Goal: Task Accomplishment & Management: Use online tool/utility

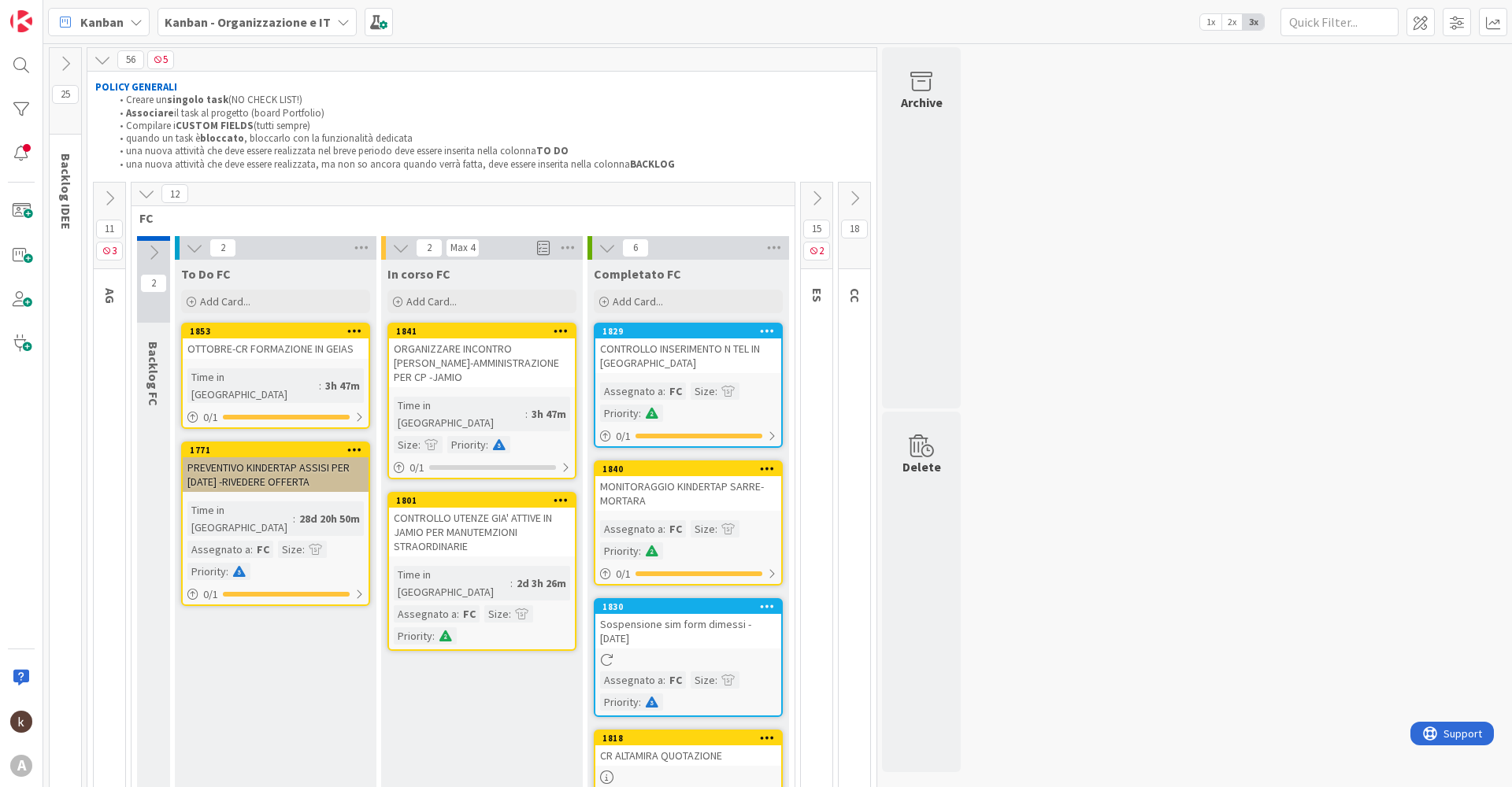
click at [860, 197] on icon at bounding box center [854, 198] width 18 height 18
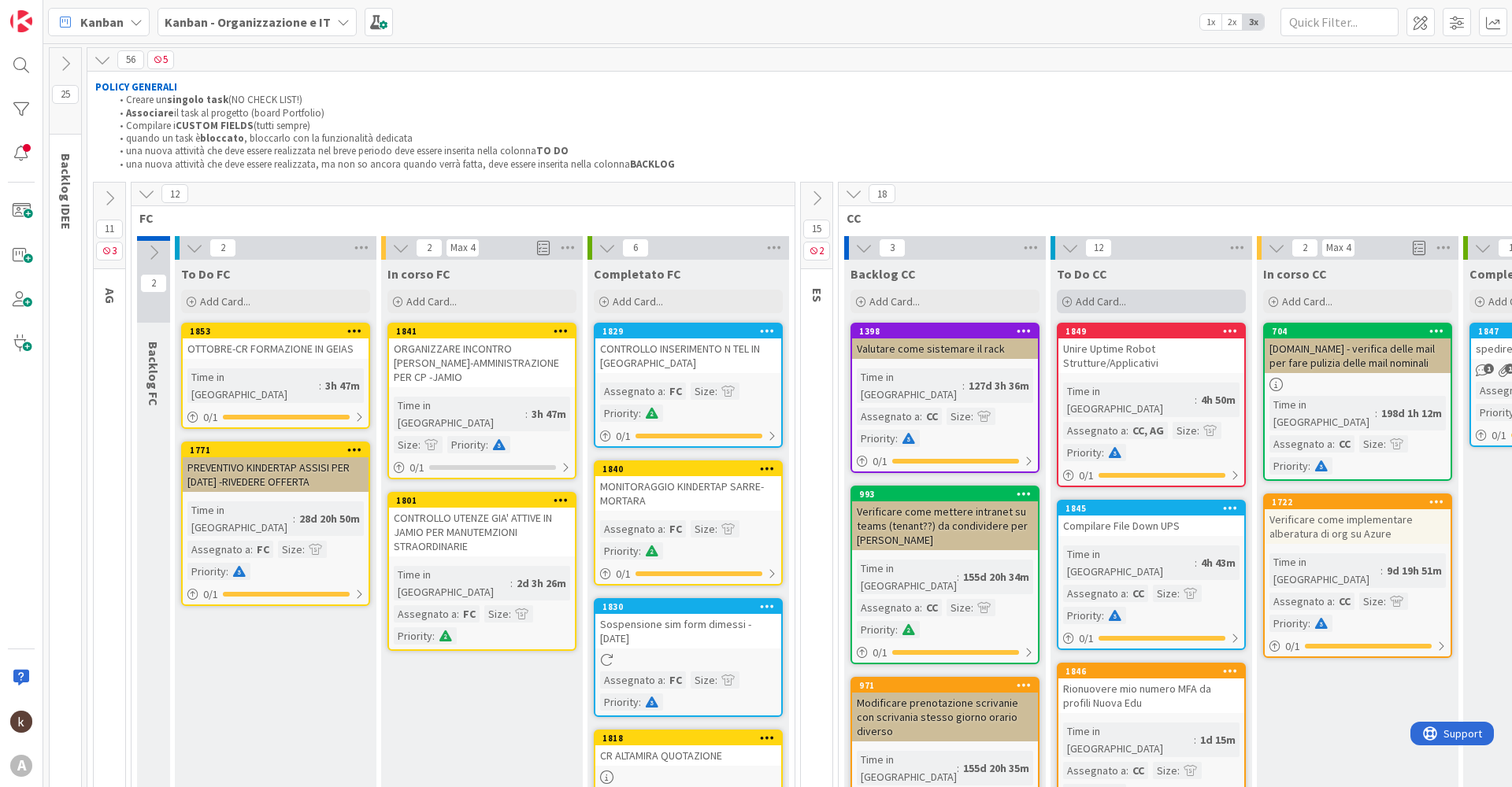
click at [1124, 293] on div "Add Card..." at bounding box center [1152, 300] width 189 height 23
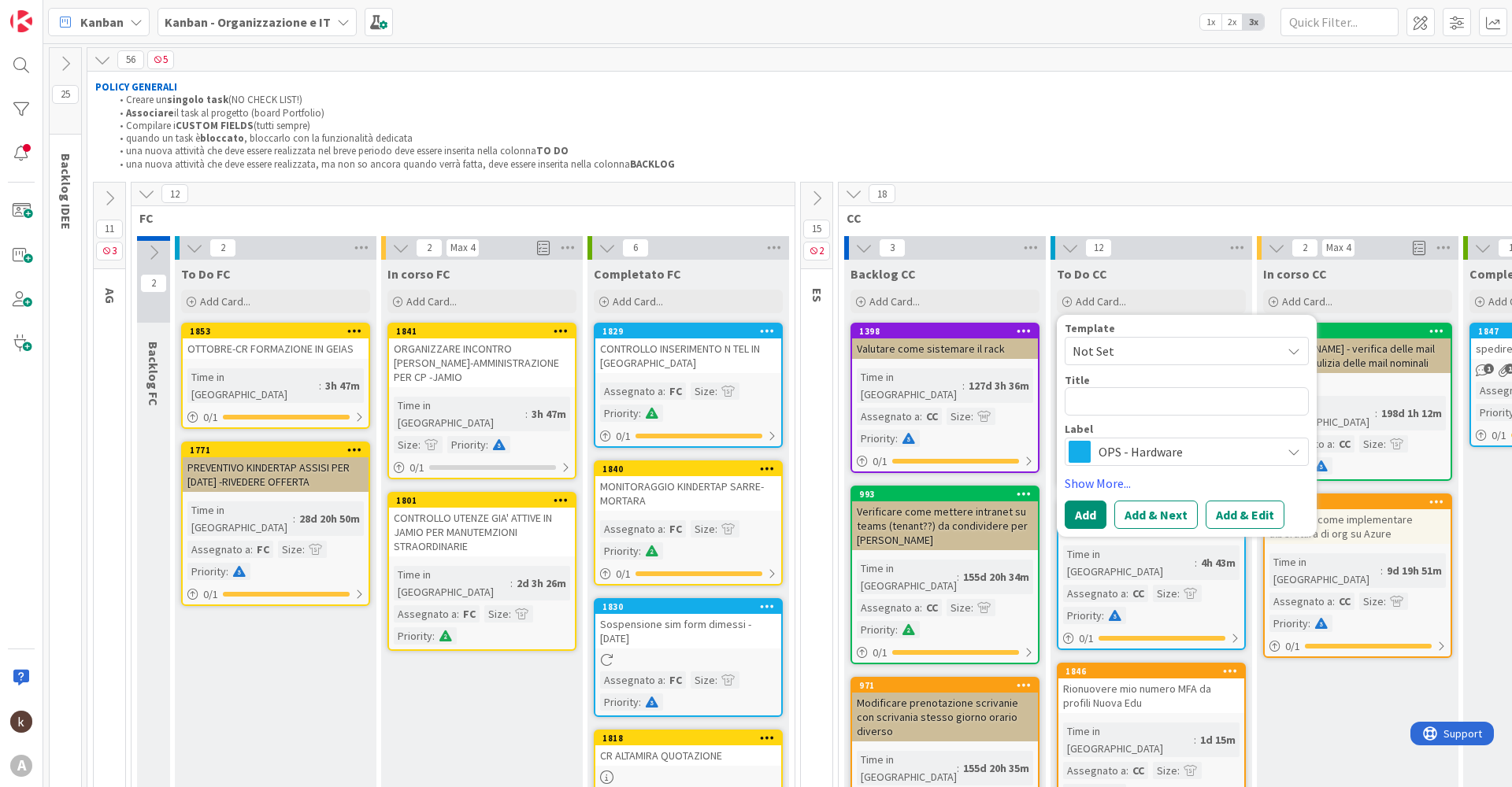
click at [1156, 455] on span "OPS - Hardware" at bounding box center [1185, 452] width 175 height 22
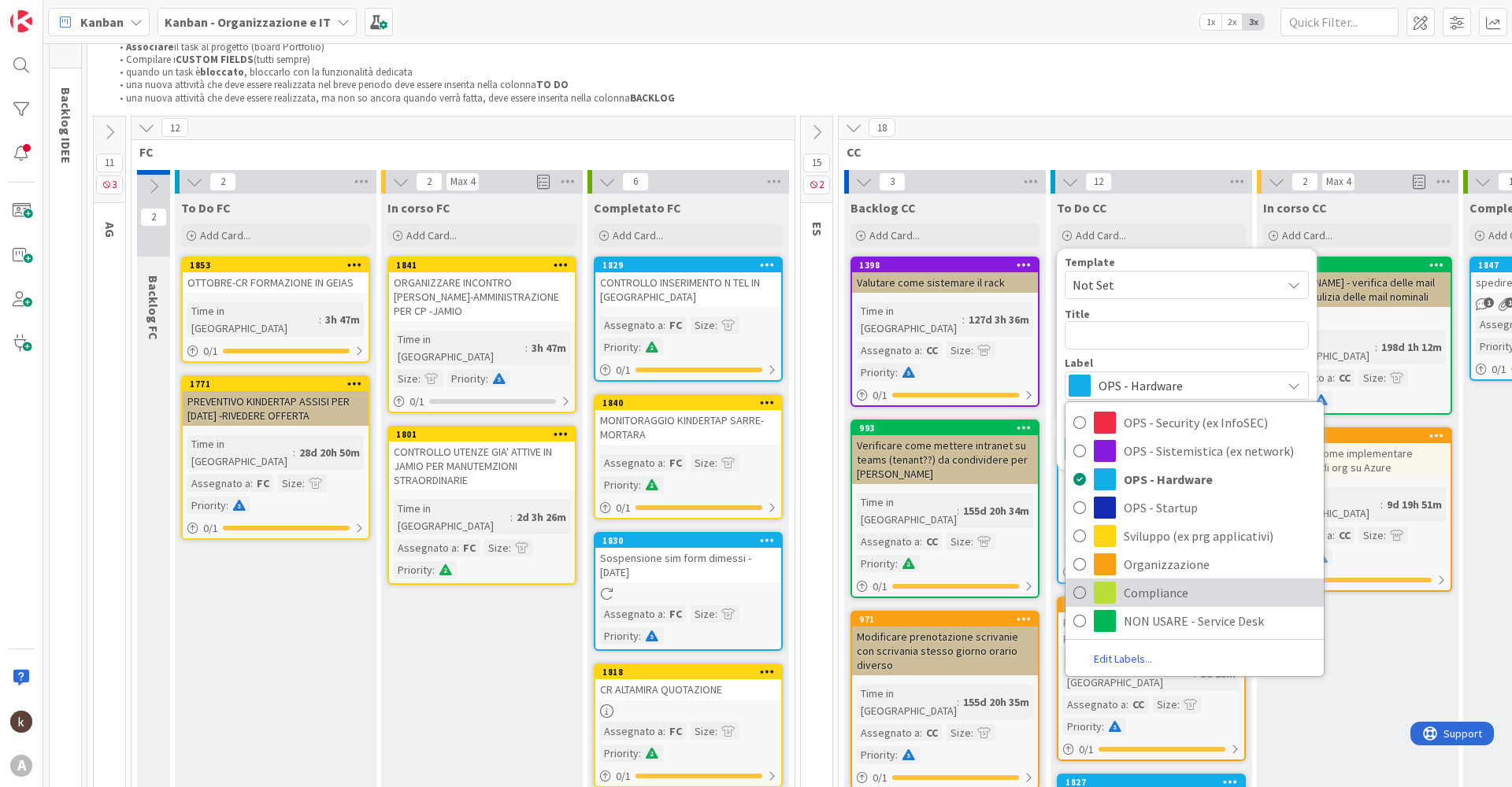
scroll to position [82, 0]
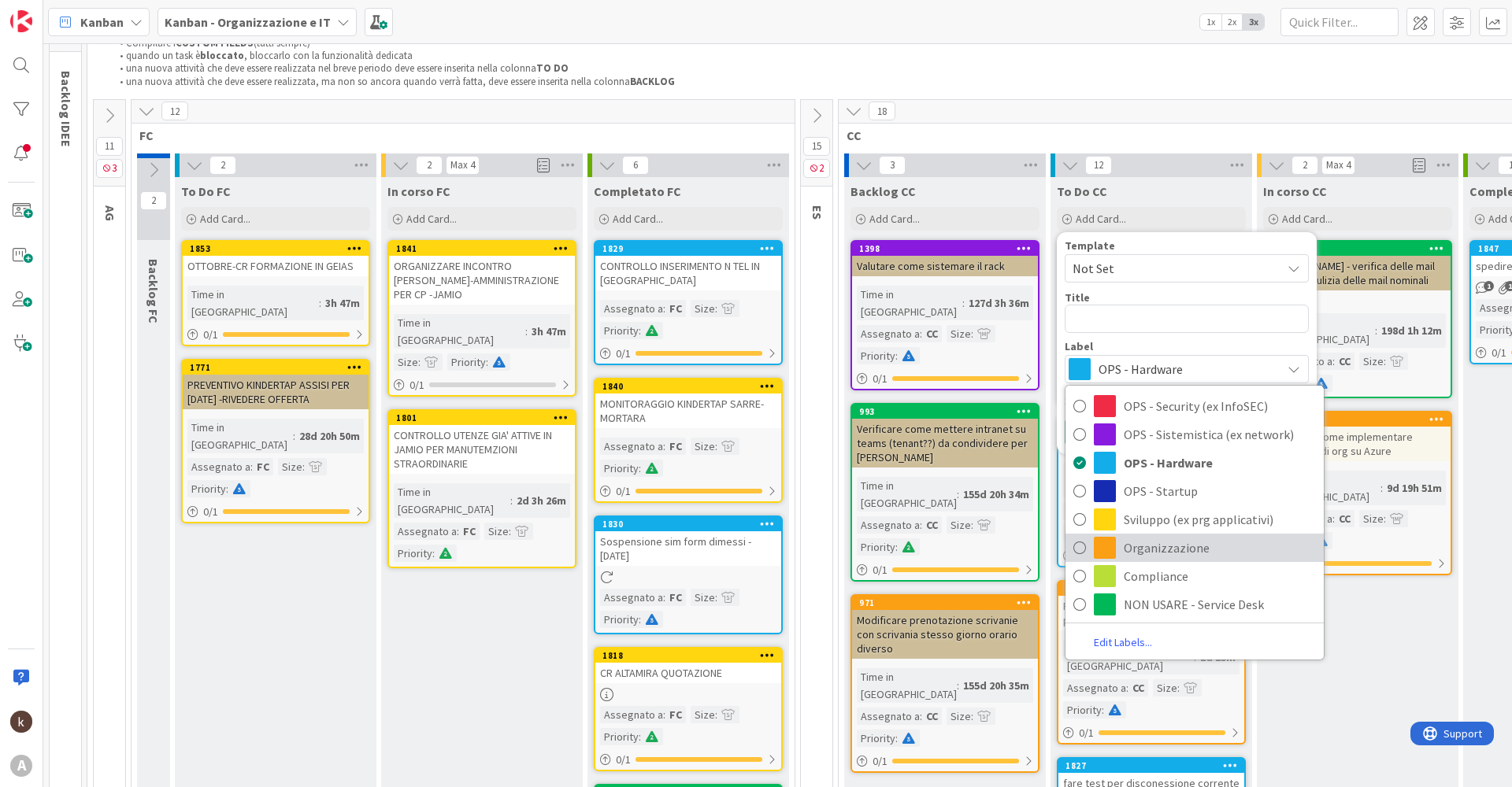
click at [1156, 542] on span "Organizzazione" at bounding box center [1219, 547] width 192 height 23
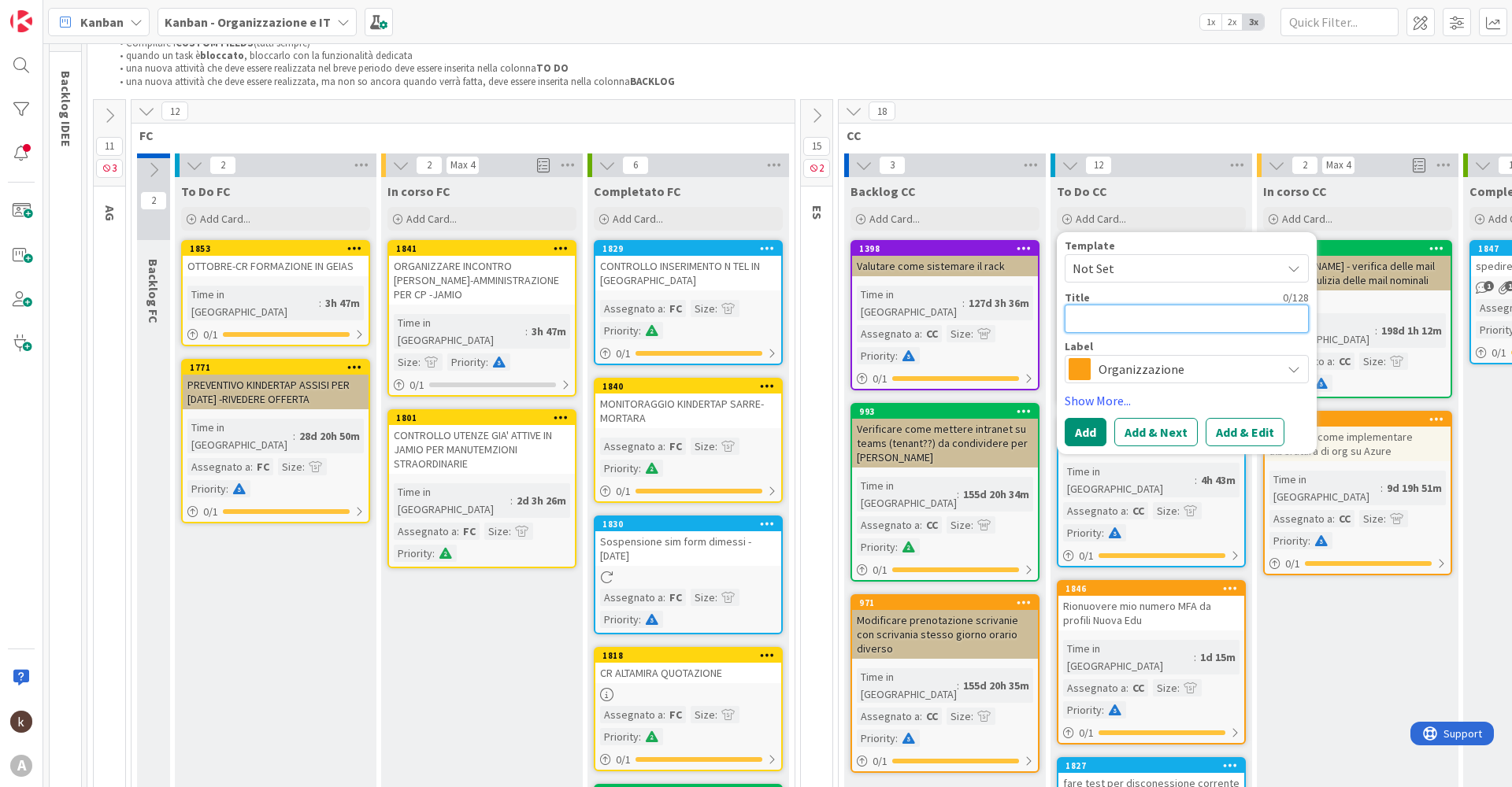
click at [1096, 323] on textarea at bounding box center [1186, 318] width 244 height 28
type textarea "x"
type textarea "I"
type textarea "x"
type textarea "In"
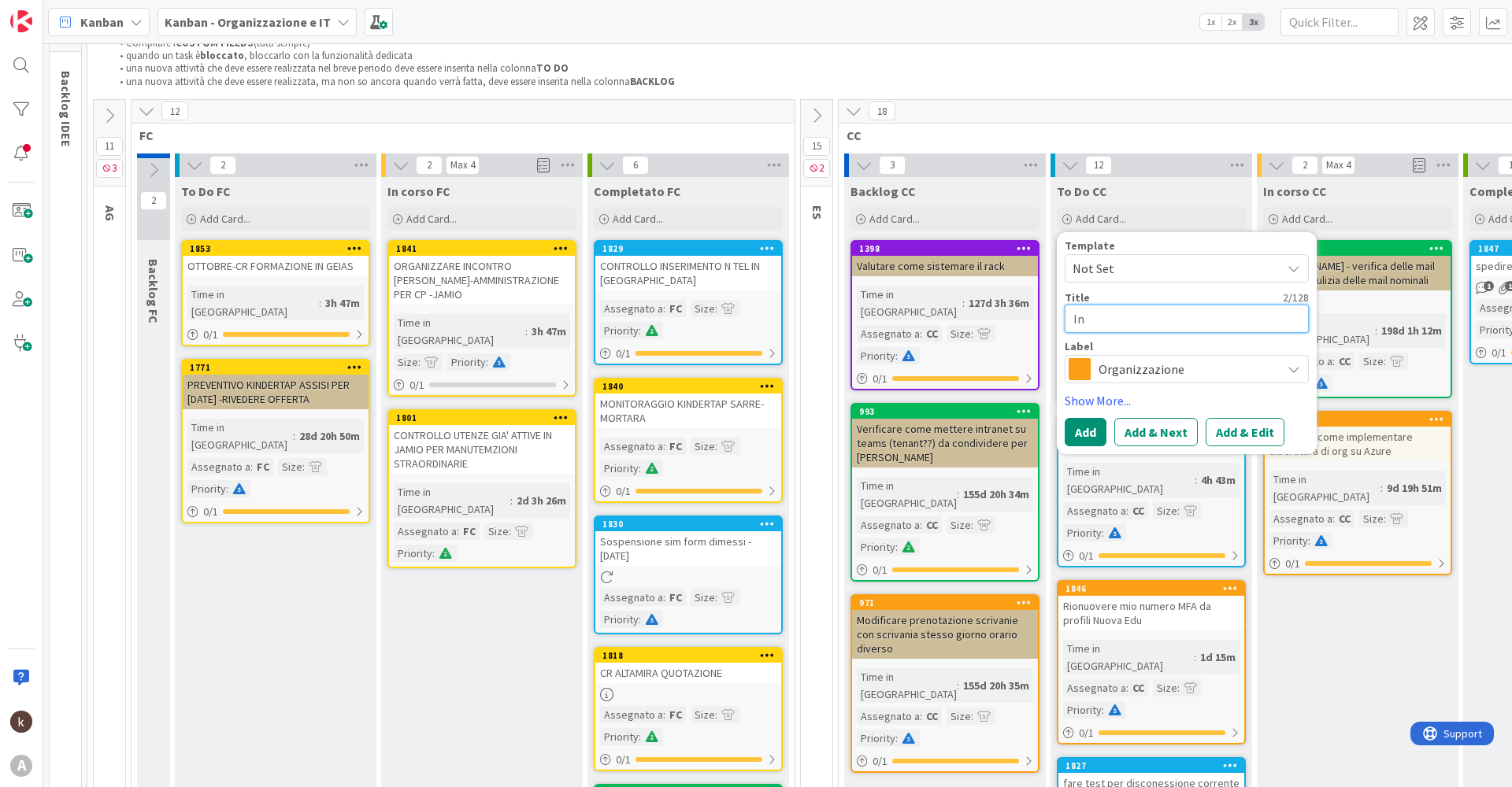
type textarea "x"
type textarea "Inv"
type textarea "x"
type textarea "Invi"
type textarea "x"
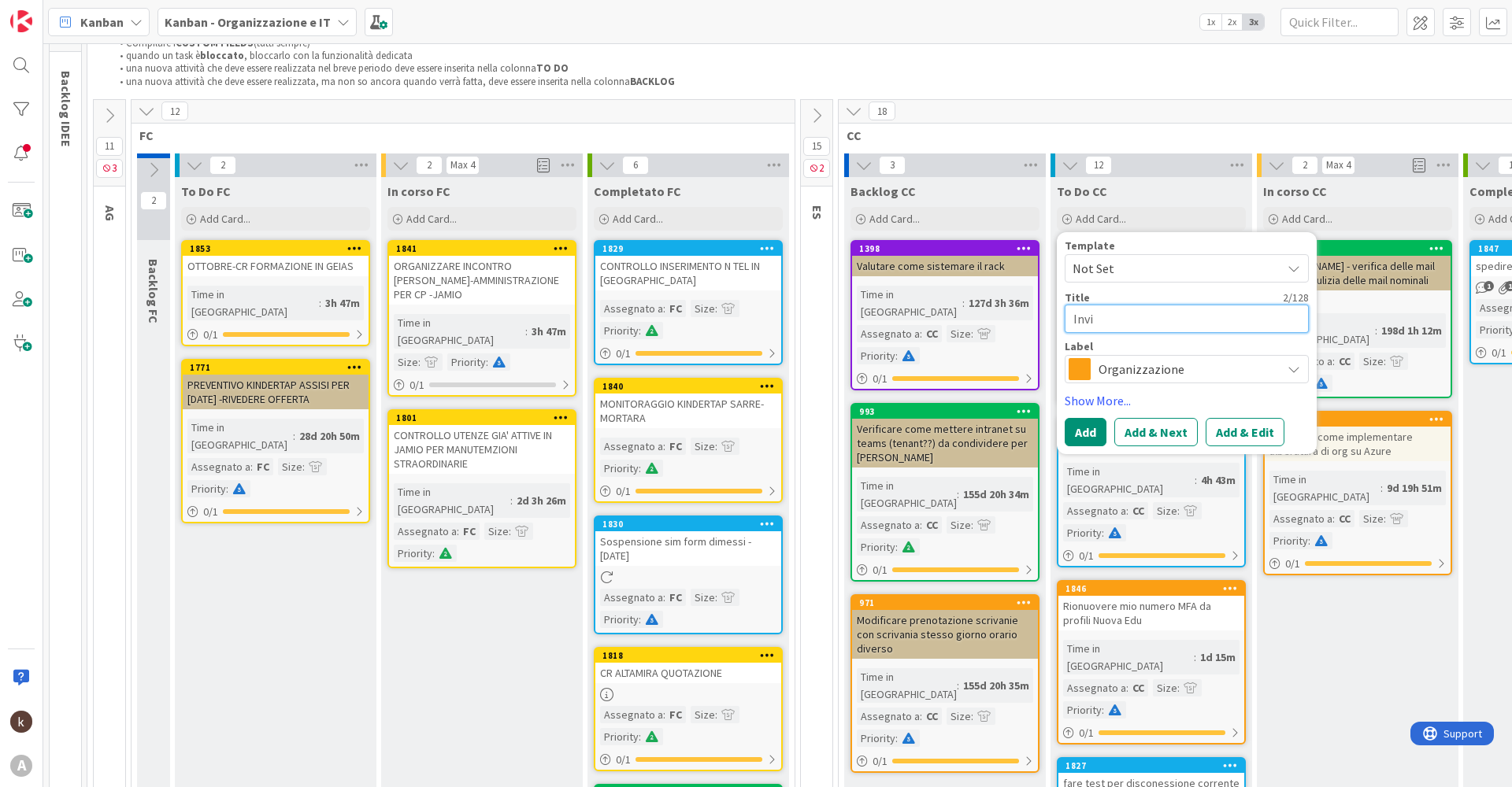
type textarea "Invia"
type textarea "x"
type textarea "Inviar"
type textarea "x"
type textarea "Inviare"
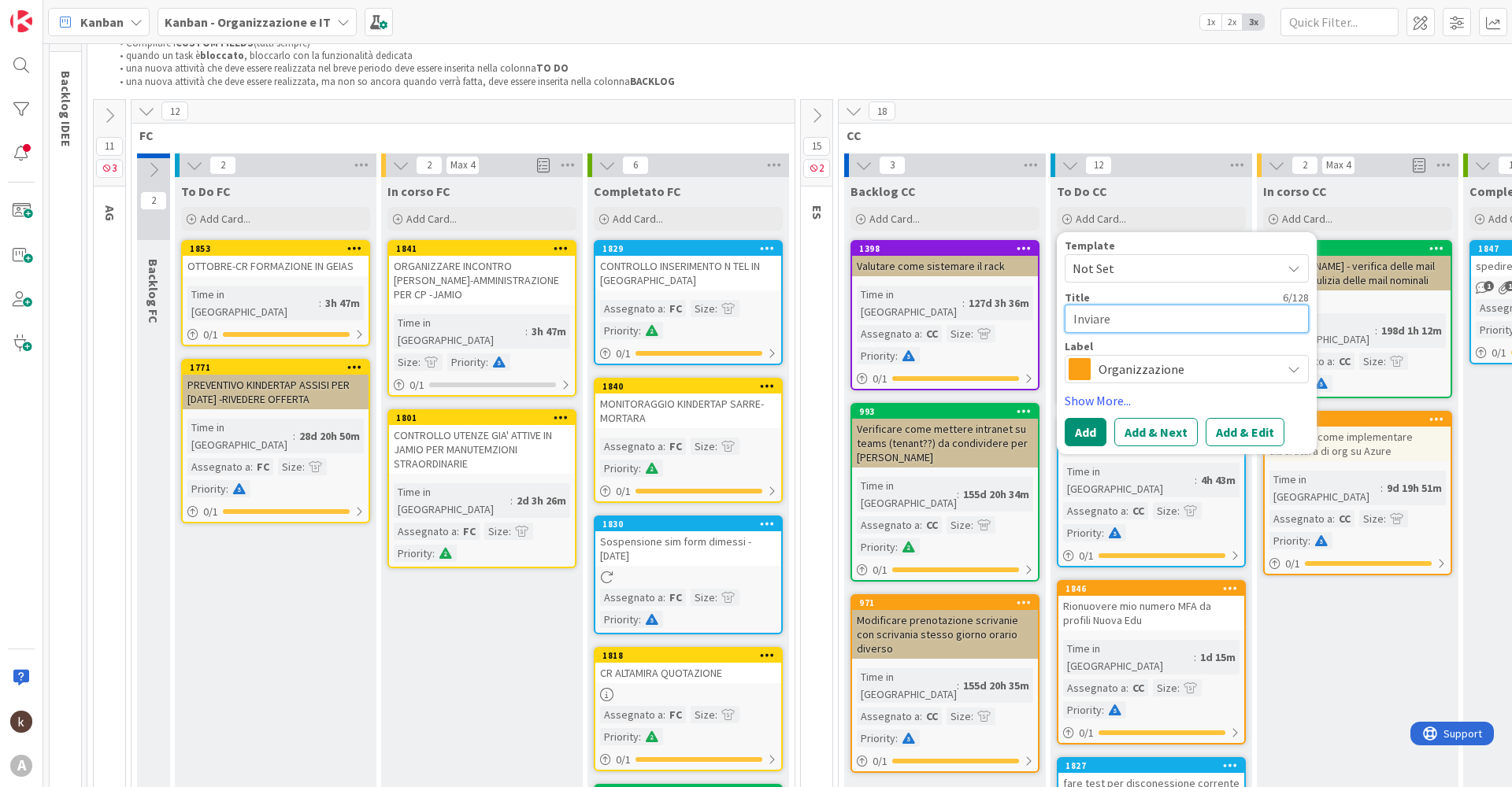
type textarea "x"
type textarea "Inviare"
type textarea "x"
type textarea "Inviare m"
type textarea "x"
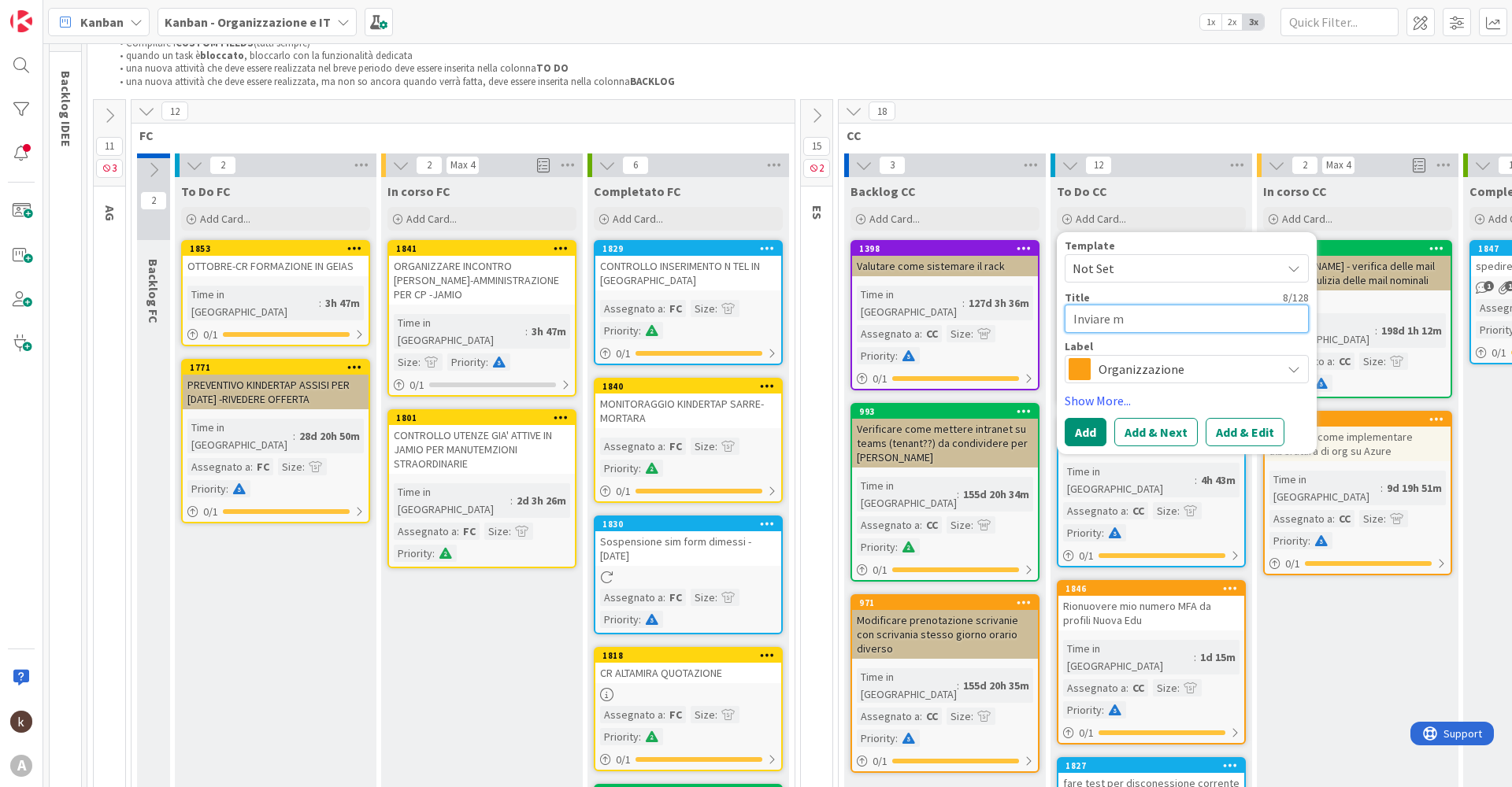
type textarea "Inviare ma"
type textarea "x"
type textarea "Inviare mail"
type textarea "x"
type textarea "Inviare mail a"
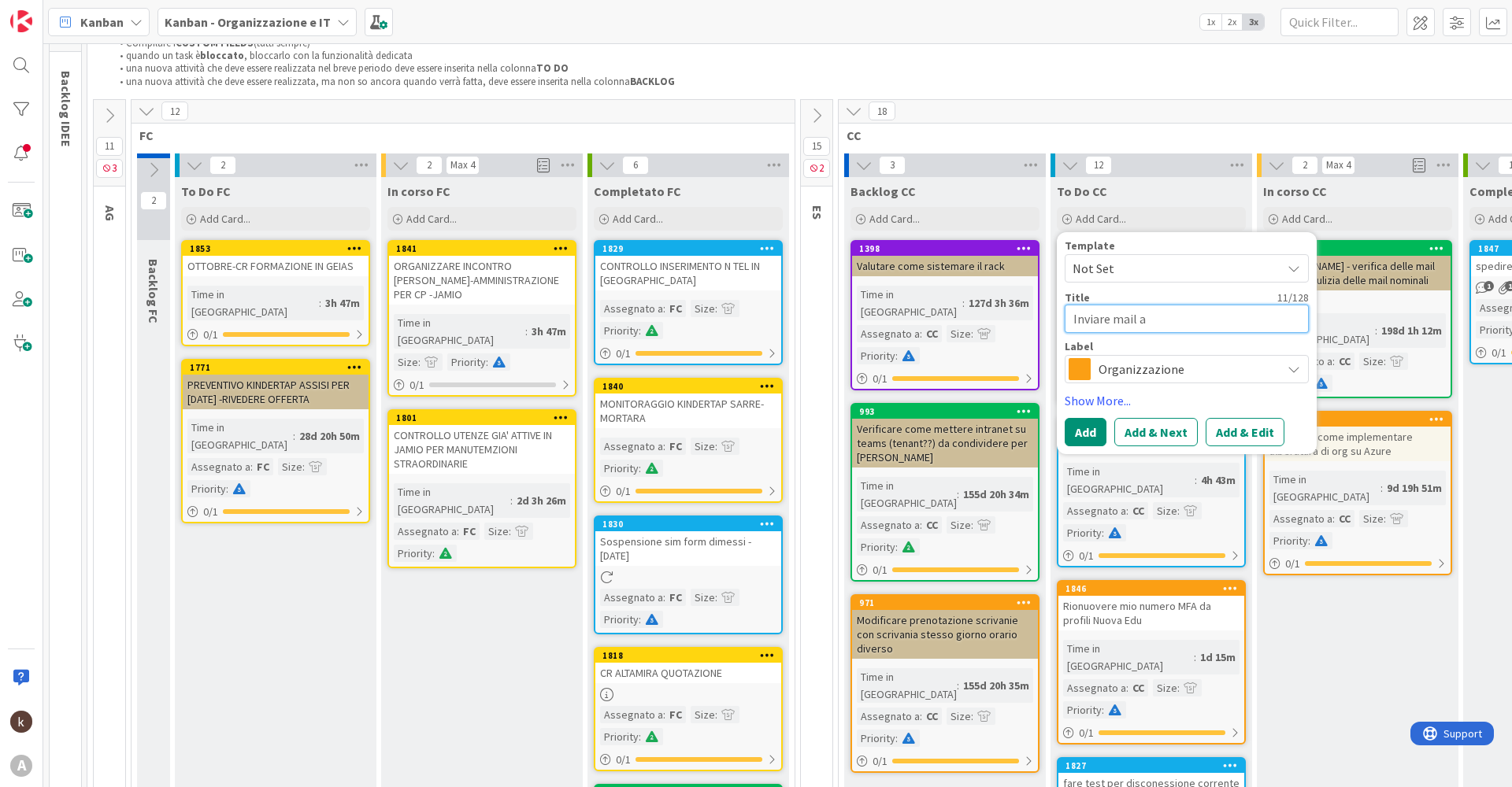
type textarea "x"
type textarea "Inviare mail a"
type textarea "x"
type textarea "Inviare mail a D"
type textarea "x"
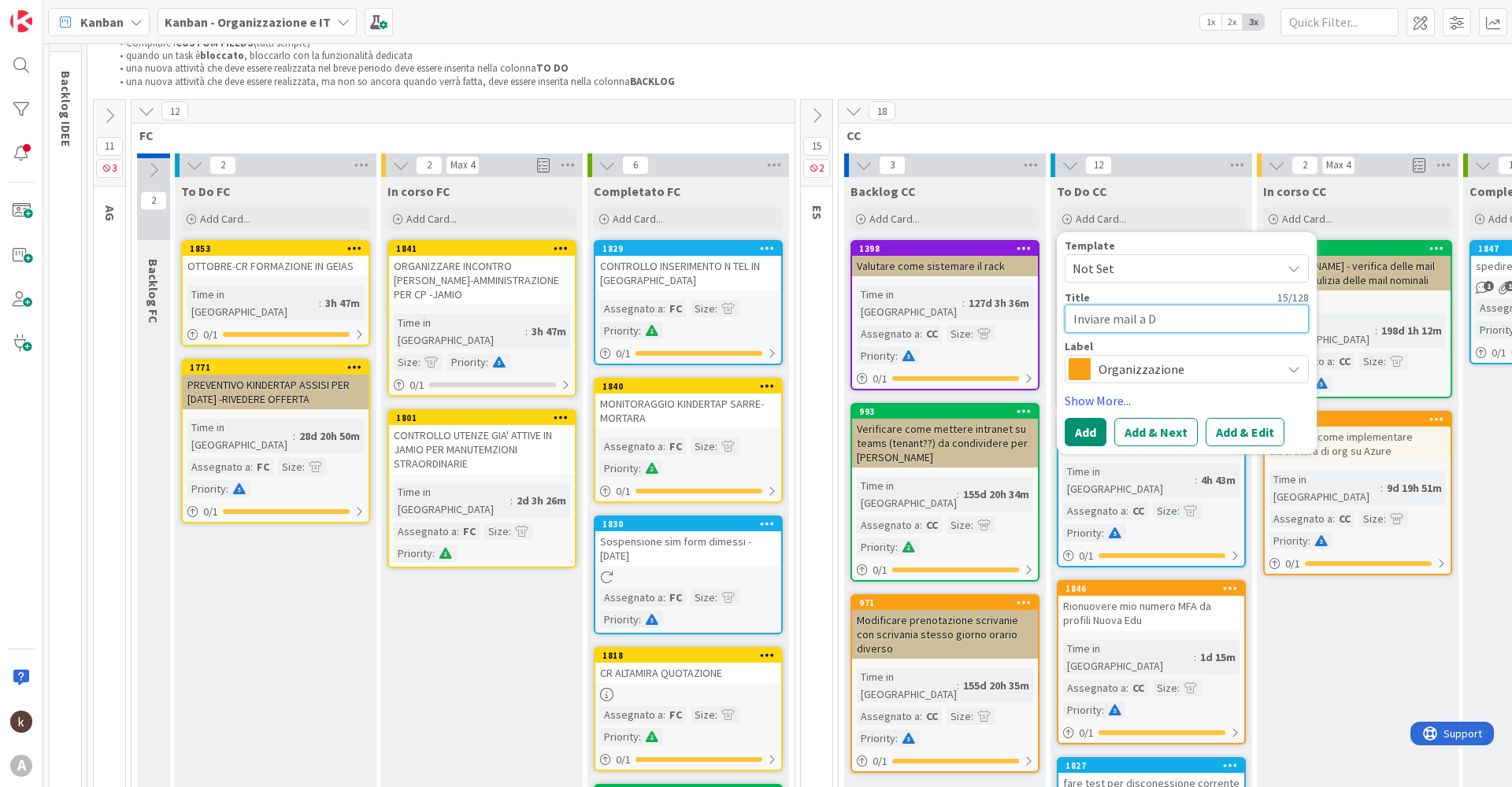
type textarea "Inviare mail a Da"
type textarea "x"
type textarea "Inviare mail a [PERSON_NAME]"
type textarea "x"
type textarea "Inviare mail a [PERSON_NAME]"
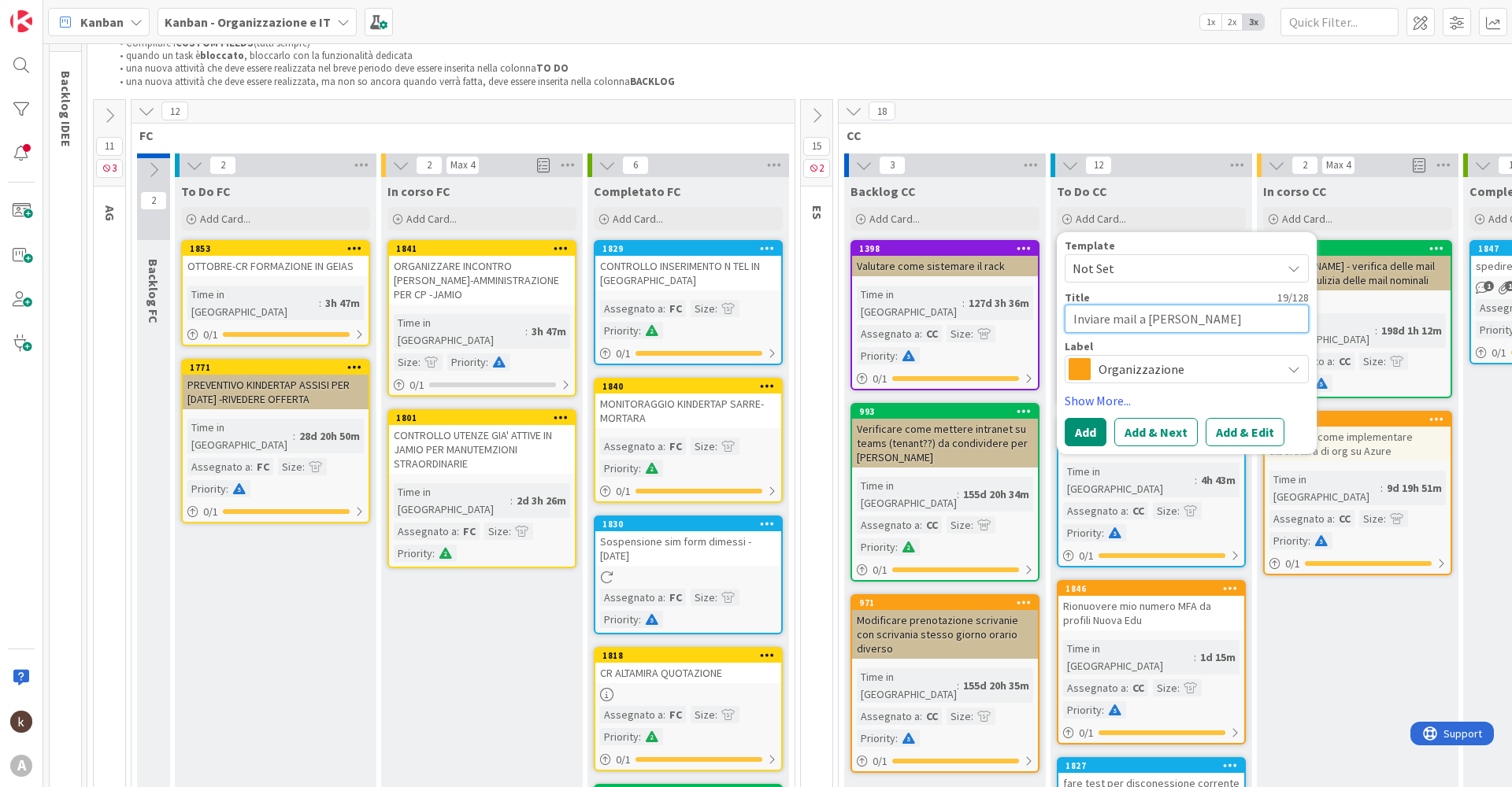
type textarea "x"
type textarea "Inviare mail a Danie"
type textarea "x"
type textarea "Inviare mail a [PERSON_NAME]"
type textarea "x"
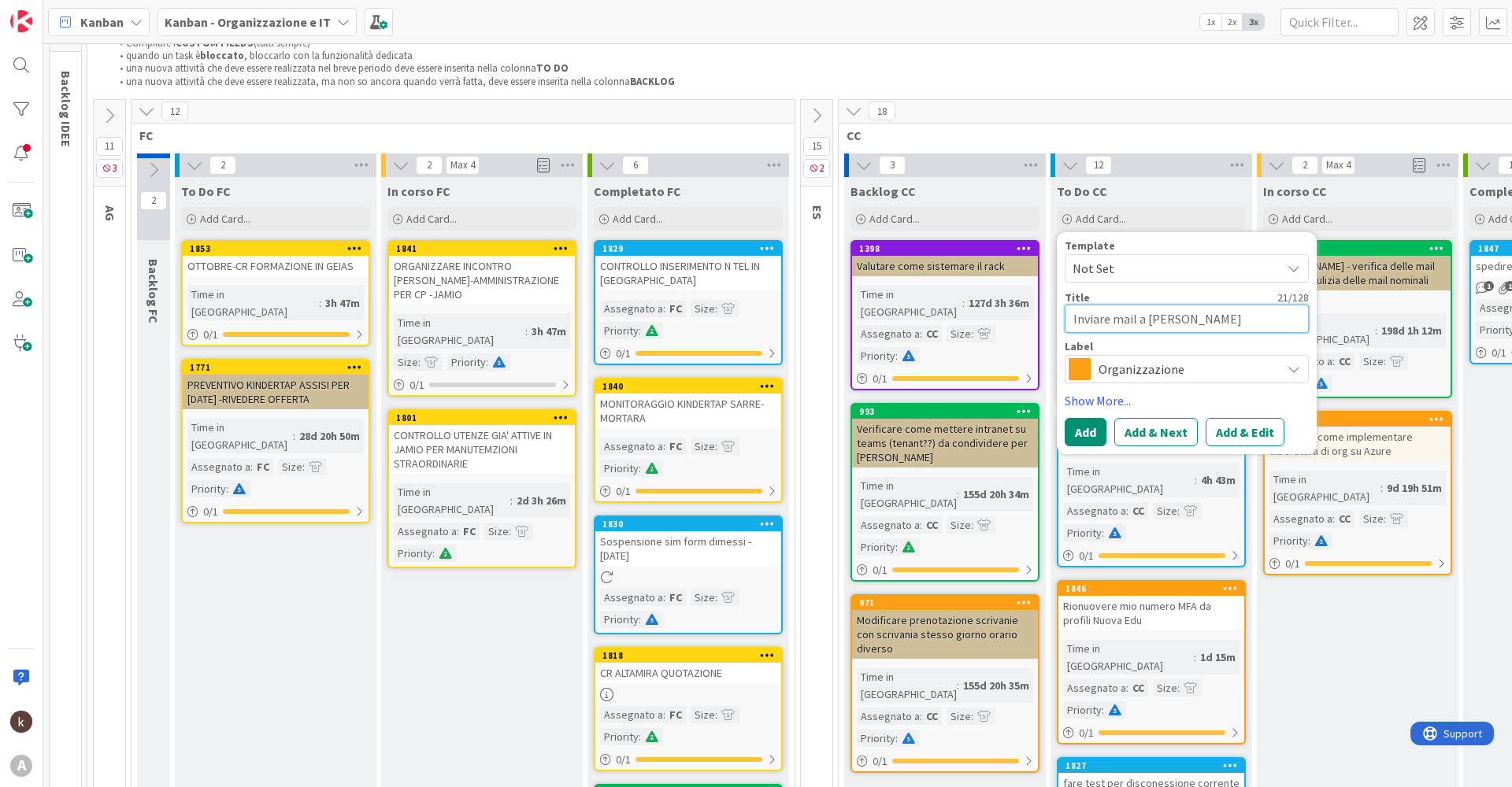
type textarea "Inviare mail a [PERSON_NAME]"
type textarea "x"
type textarea "Inviare mail a [PERSON_NAME]"
type textarea "x"
type textarea "Inviare mail a [PERSON_NAME]"
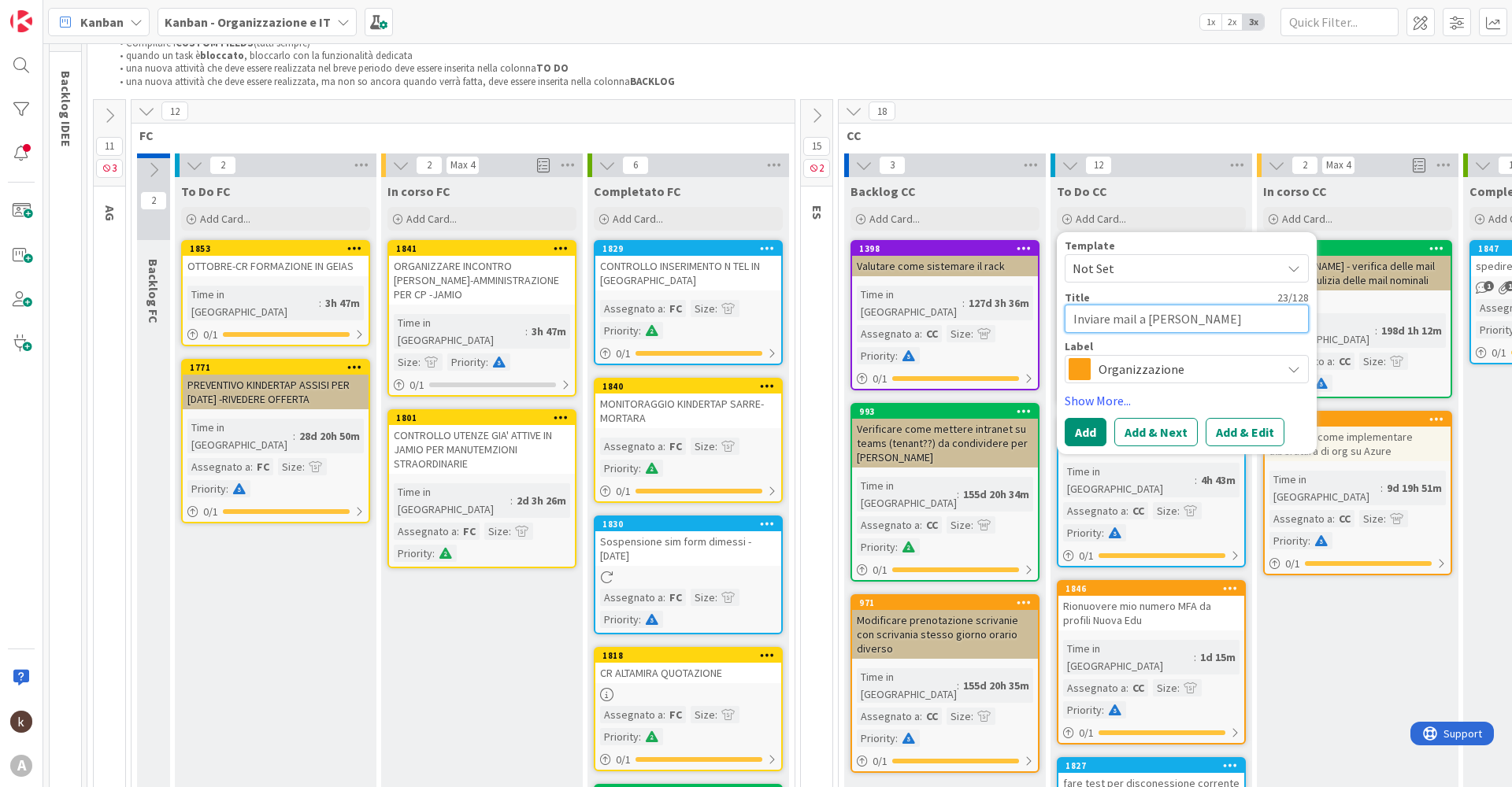
type textarea "x"
type textarea "Inviare mail a [PERSON_NAME]"
type textarea "x"
type textarea "Inviare mail a [PERSON_NAME] per"
type textarea "x"
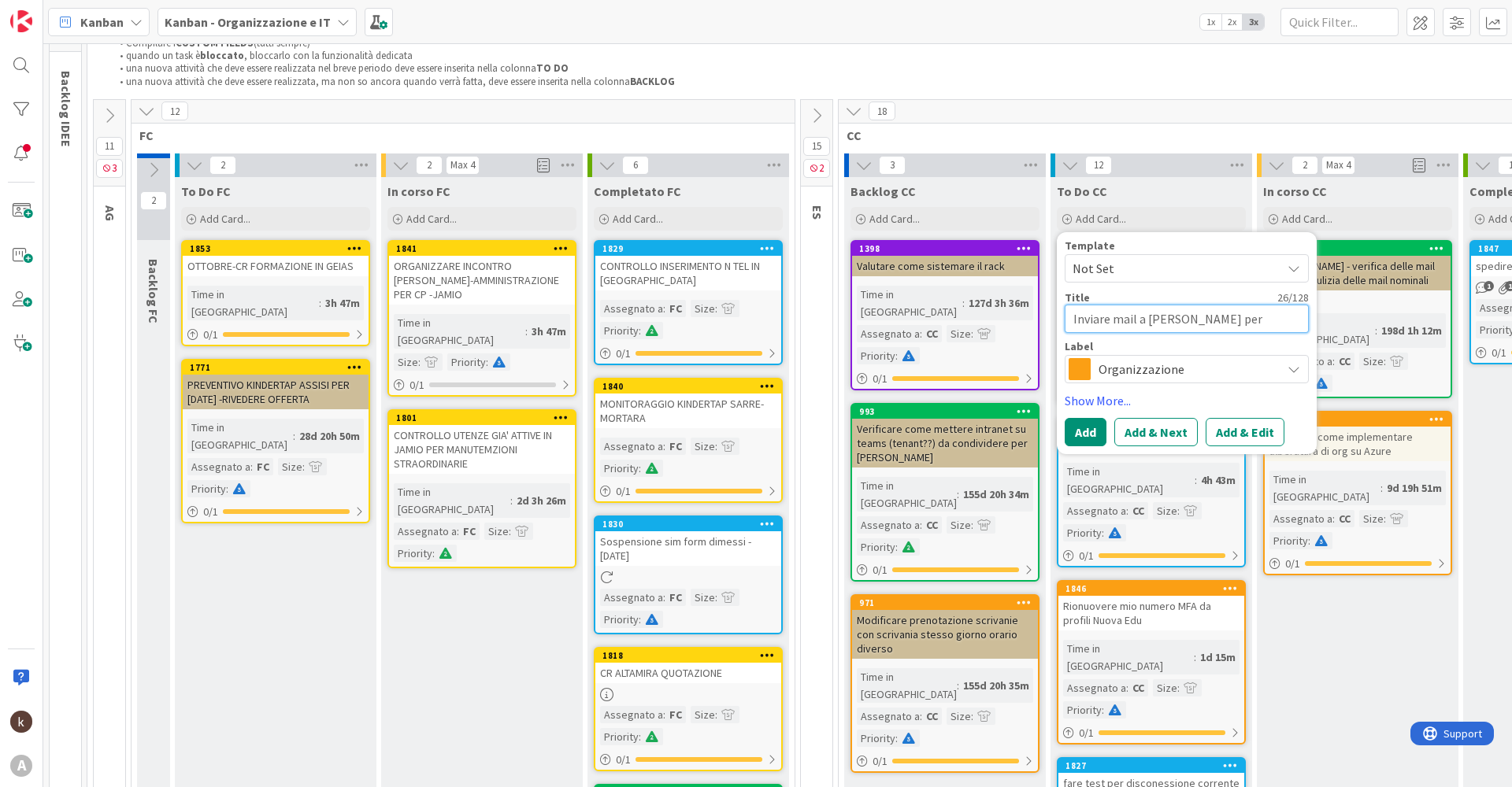
type textarea "Inviare mail a [PERSON_NAME] per"
type textarea "x"
type textarea "Inviare mail a [PERSON_NAME] per S"
type textarea "x"
type textarea "Inviare mail a [PERSON_NAME] per SI"
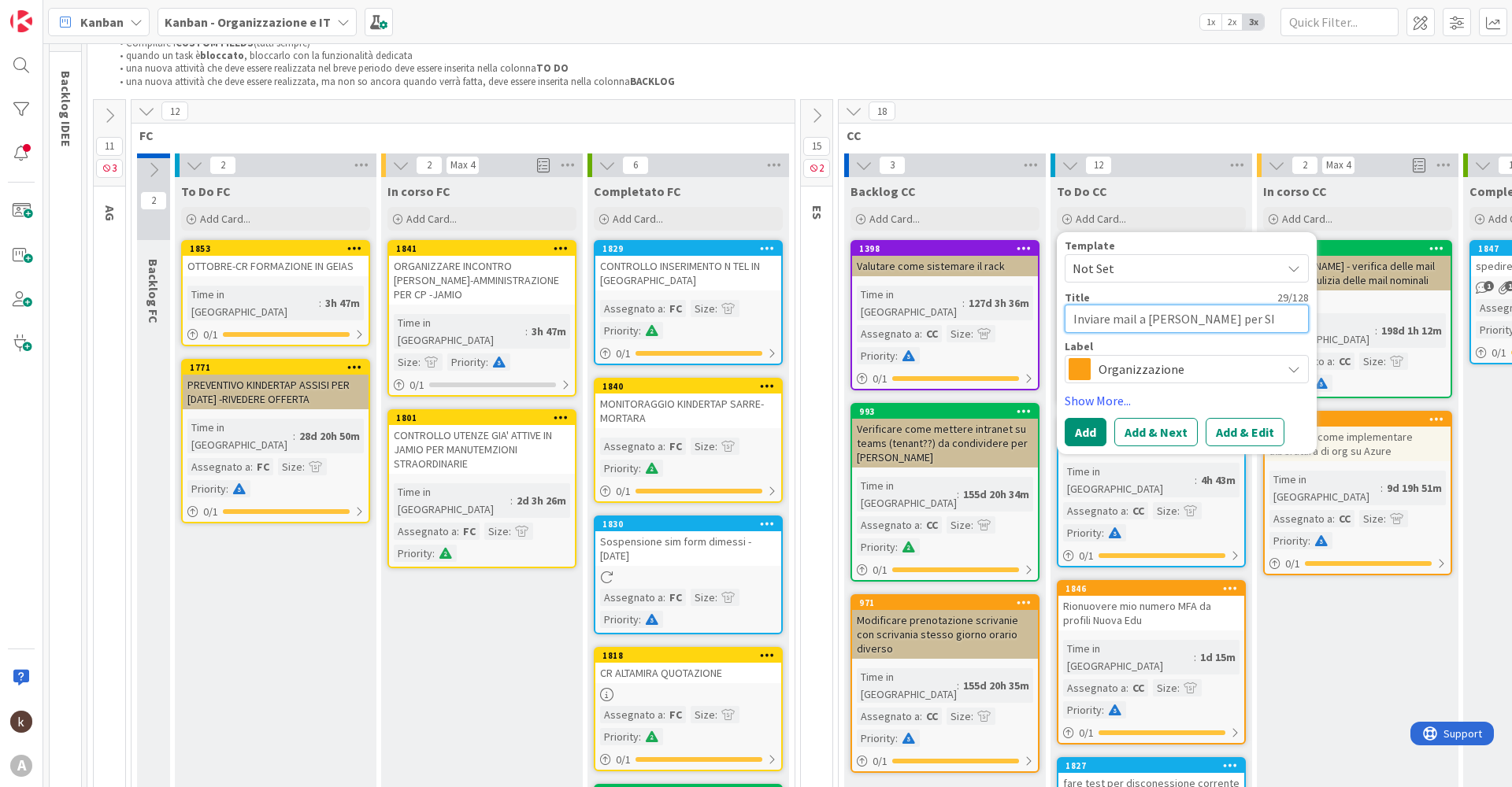
type textarea "x"
type textarea "Inviare mail a [PERSON_NAME] per SIM"
type textarea "x"
type textarea "Inviare mail a [PERSON_NAME] per SIM"
type textarea "x"
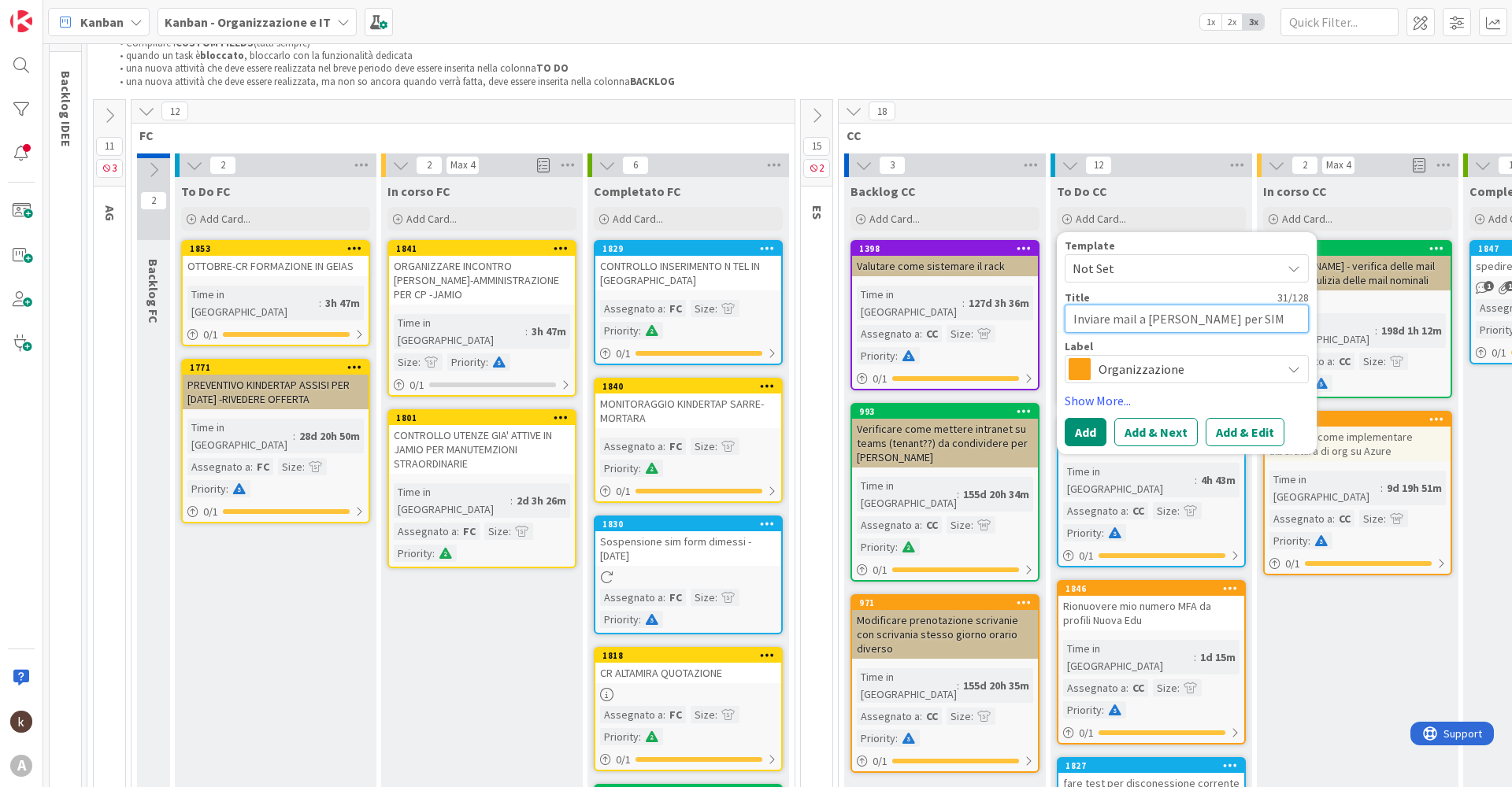
type textarea "Inviare mail a [PERSON_NAME] per SIM 3"
type textarea "x"
type textarea "Inviare mail a [PERSON_NAME] per SIM"
type textarea "x"
type textarea "Inviare mail a [PERSON_NAME] per SIM d"
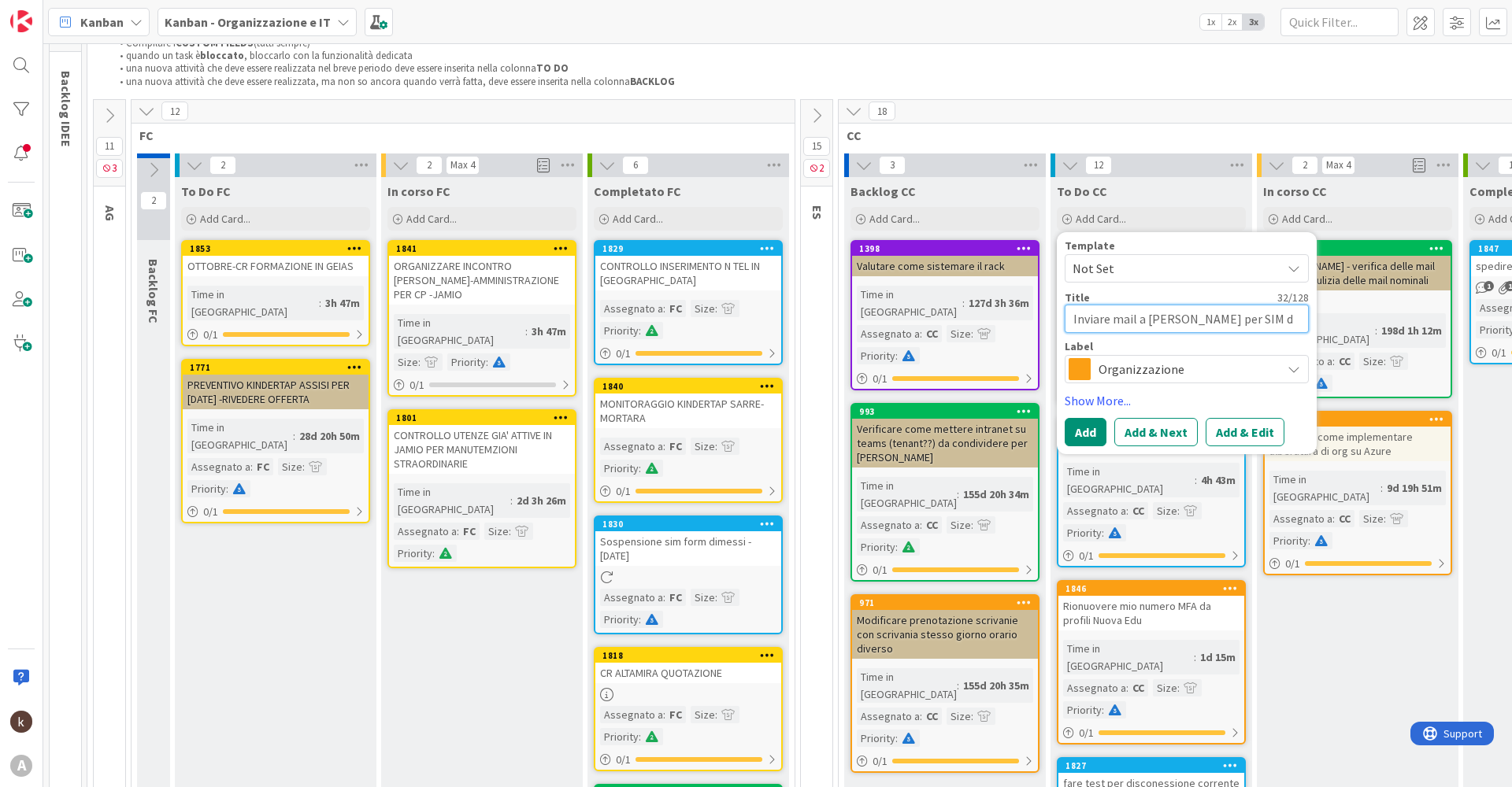
type textarea "x"
type textarea "Inviare mail a [PERSON_NAME] per SIM da"
type textarea "x"
type textarea "Inviare mail a [PERSON_NAME] per SIM da"
type textarea "x"
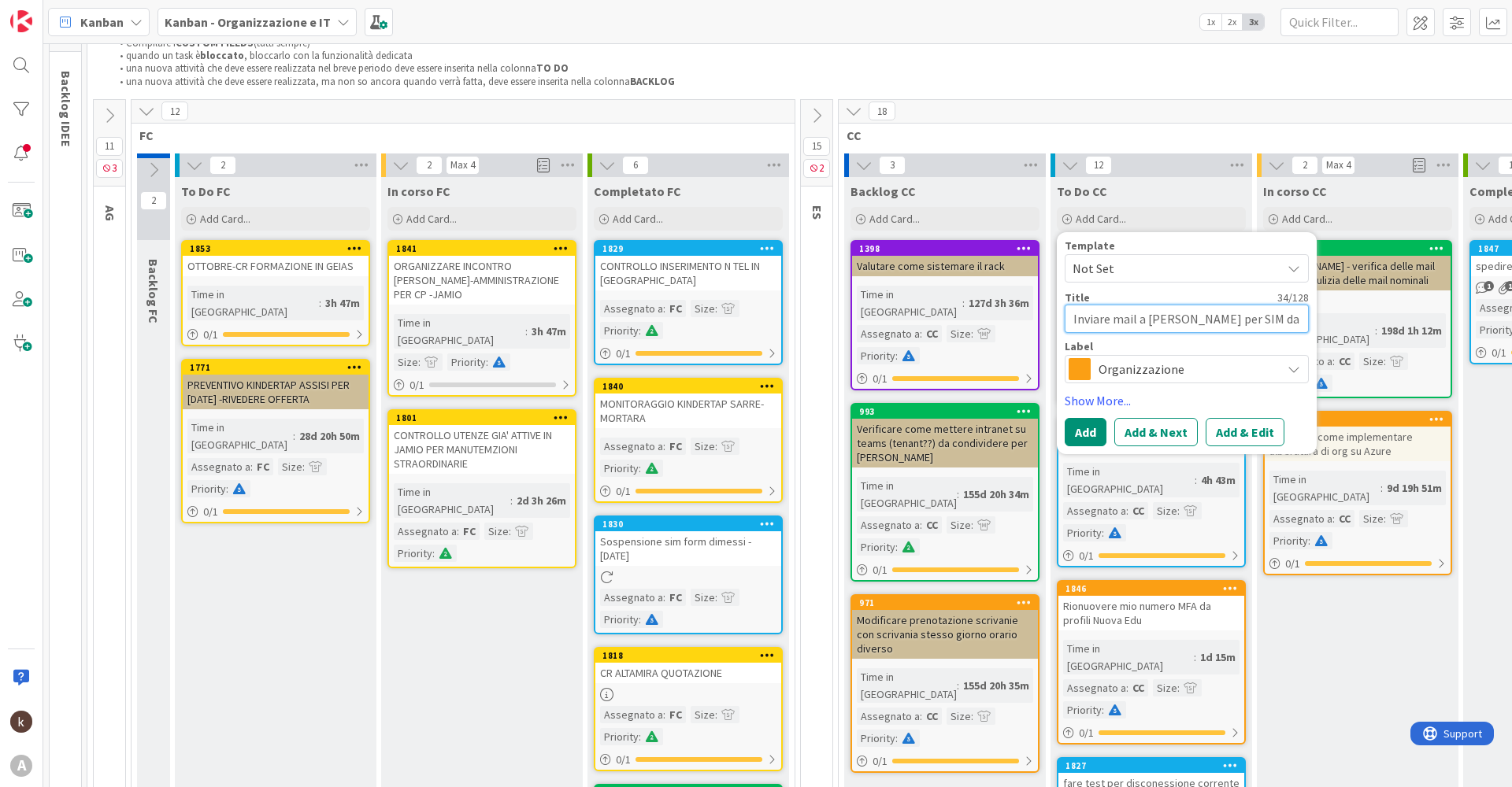
type textarea "Inviare mail a [PERSON_NAME] per SIM da a"
type textarea "x"
type textarea "Inviare mail a [PERSON_NAME] per SIM da at"
type textarea "x"
type textarea "Inviare mail a [PERSON_NAME] per SIM da att"
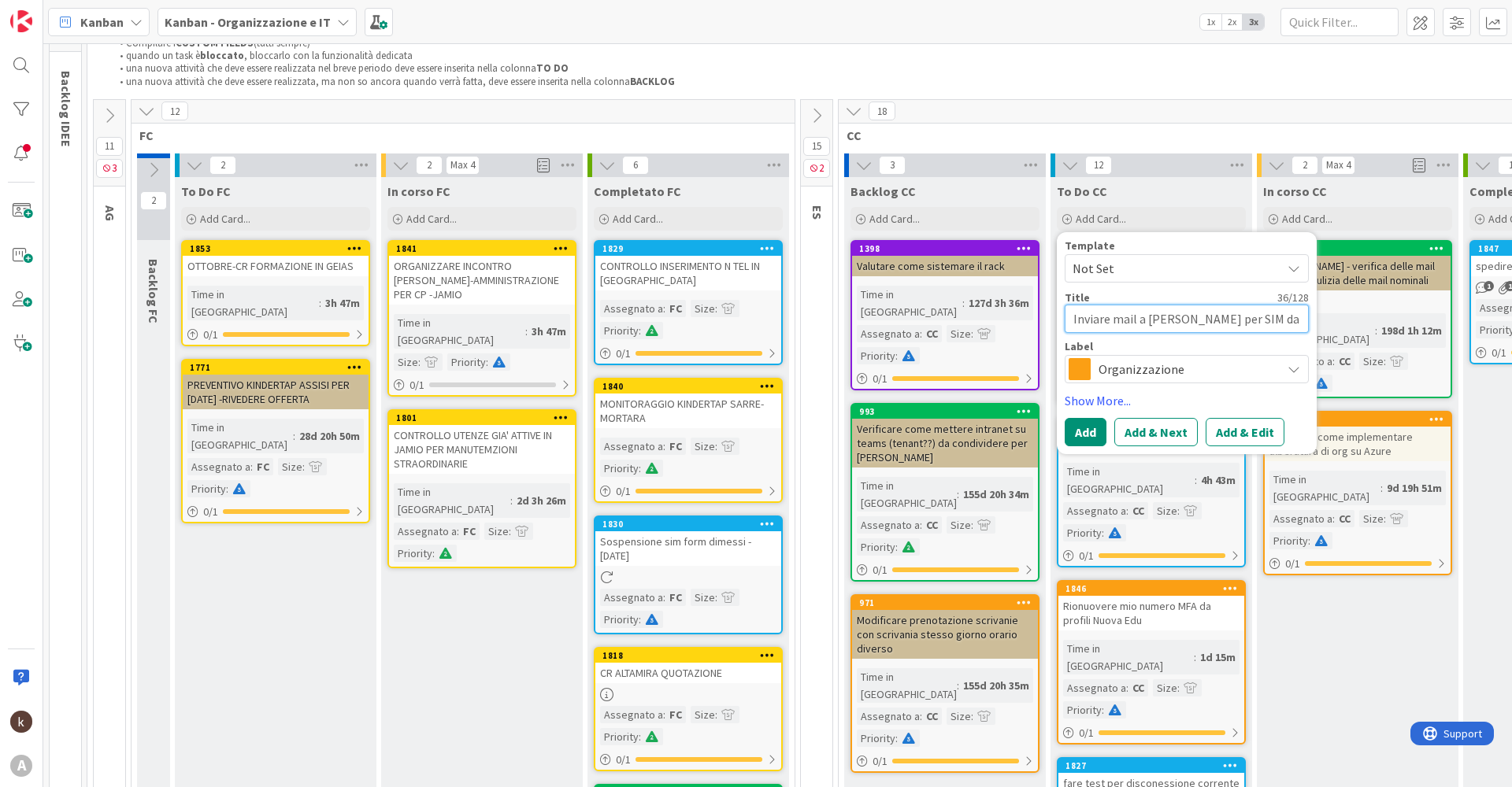
type textarea "x"
type textarea "Inviare mail a [PERSON_NAME] per SIM da atti"
type textarea "x"
type textarea "Inviare mail a [PERSON_NAME] per SIM da attiv"
type textarea "x"
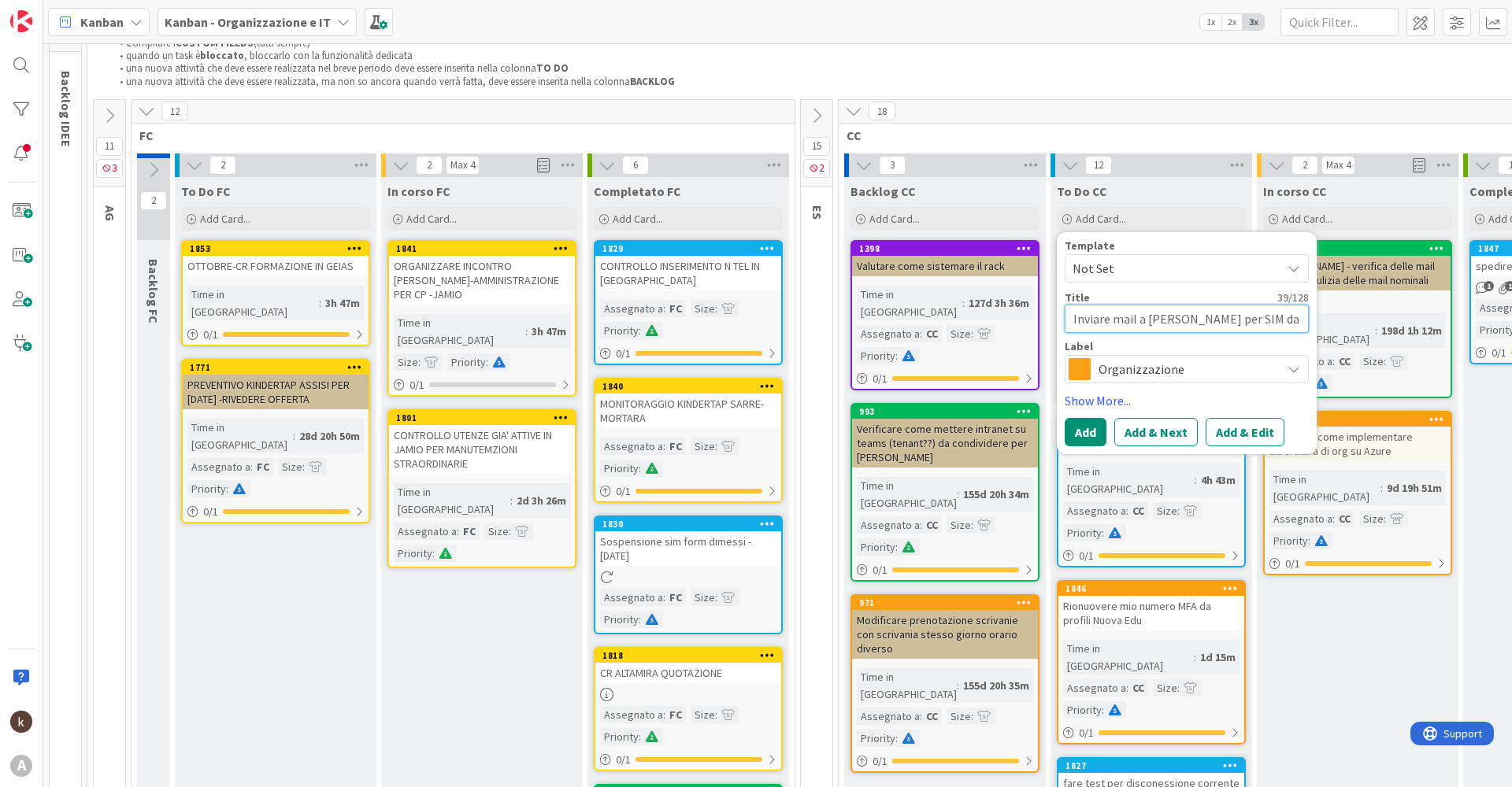
type textarea "Inviare mail a [PERSON_NAME] per SIM da attiva"
type textarea "x"
type textarea "Inviare mail a [PERSON_NAME] per SIM da attivar"
type textarea "x"
type textarea "Inviare mail a [PERSON_NAME] per SIM da attivare"
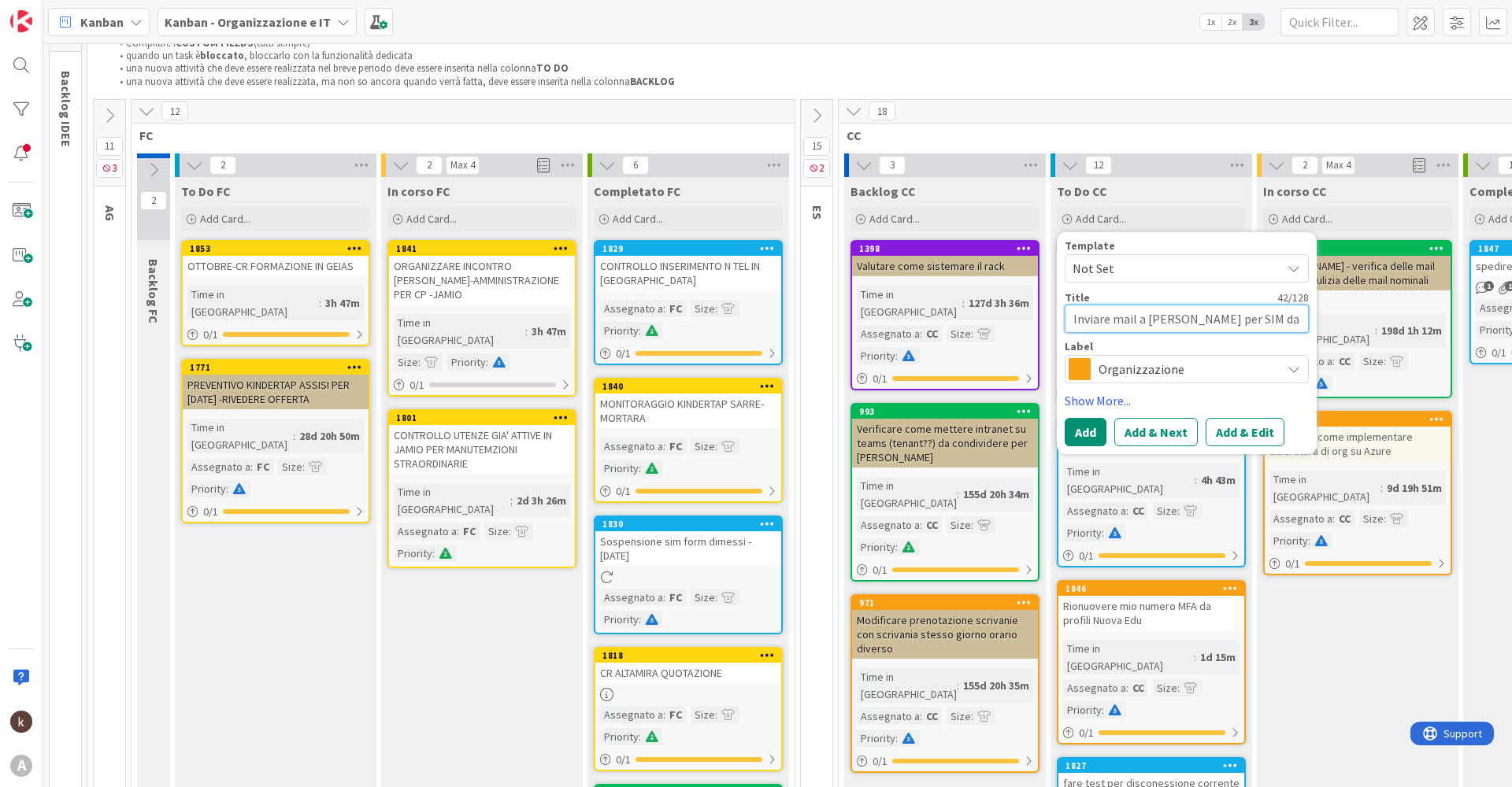
type textarea "x"
type textarea "Inviare mail a [PERSON_NAME] per SIM da attivare,"
type textarea "x"
type textarea "Inviare mail a [PERSON_NAME] per SIM da attivare,"
type textarea "x"
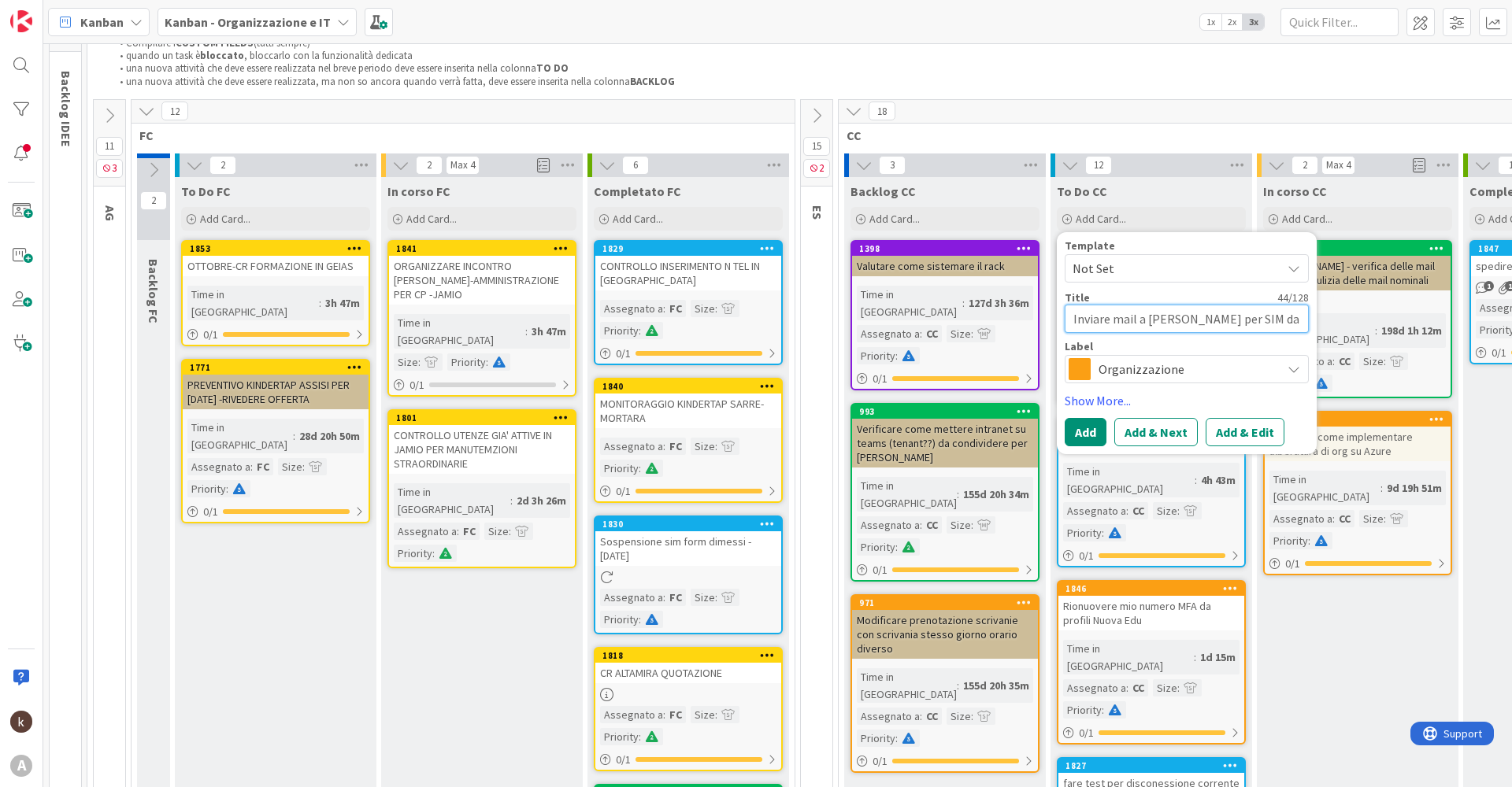
type textarea "Inviare mail a [PERSON_NAME] per SIM da attivare, G"
type textarea "x"
type textarea "Inviare mail a [PERSON_NAME] per SIM da attivare, Ga"
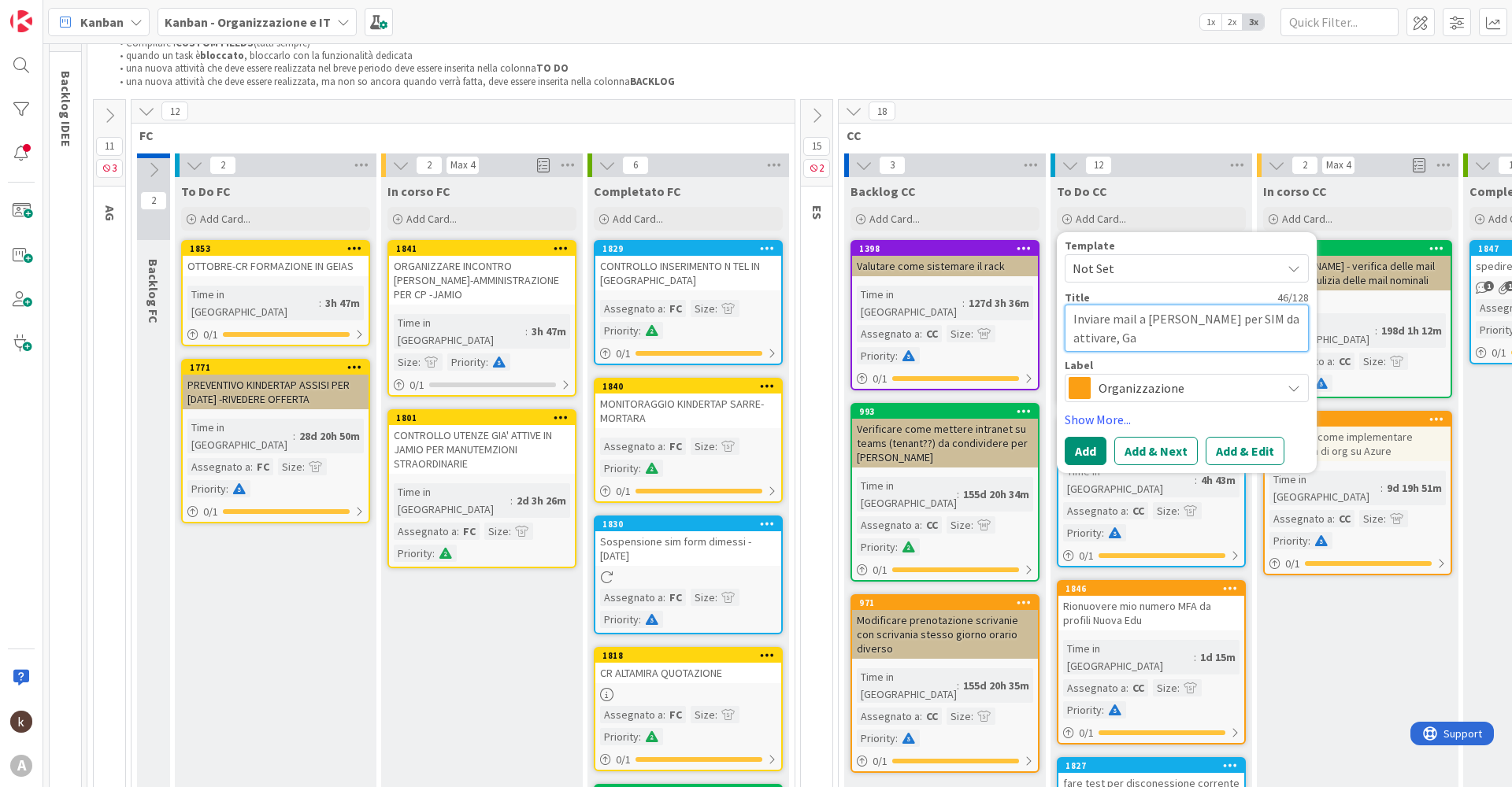
type textarea "x"
type textarea "Inviare mail a [PERSON_NAME] per SIM da attivare, Gav"
type textarea "x"
type textarea "Inviare mail a [PERSON_NAME] per SIM da attivare, Gava"
type textarea "x"
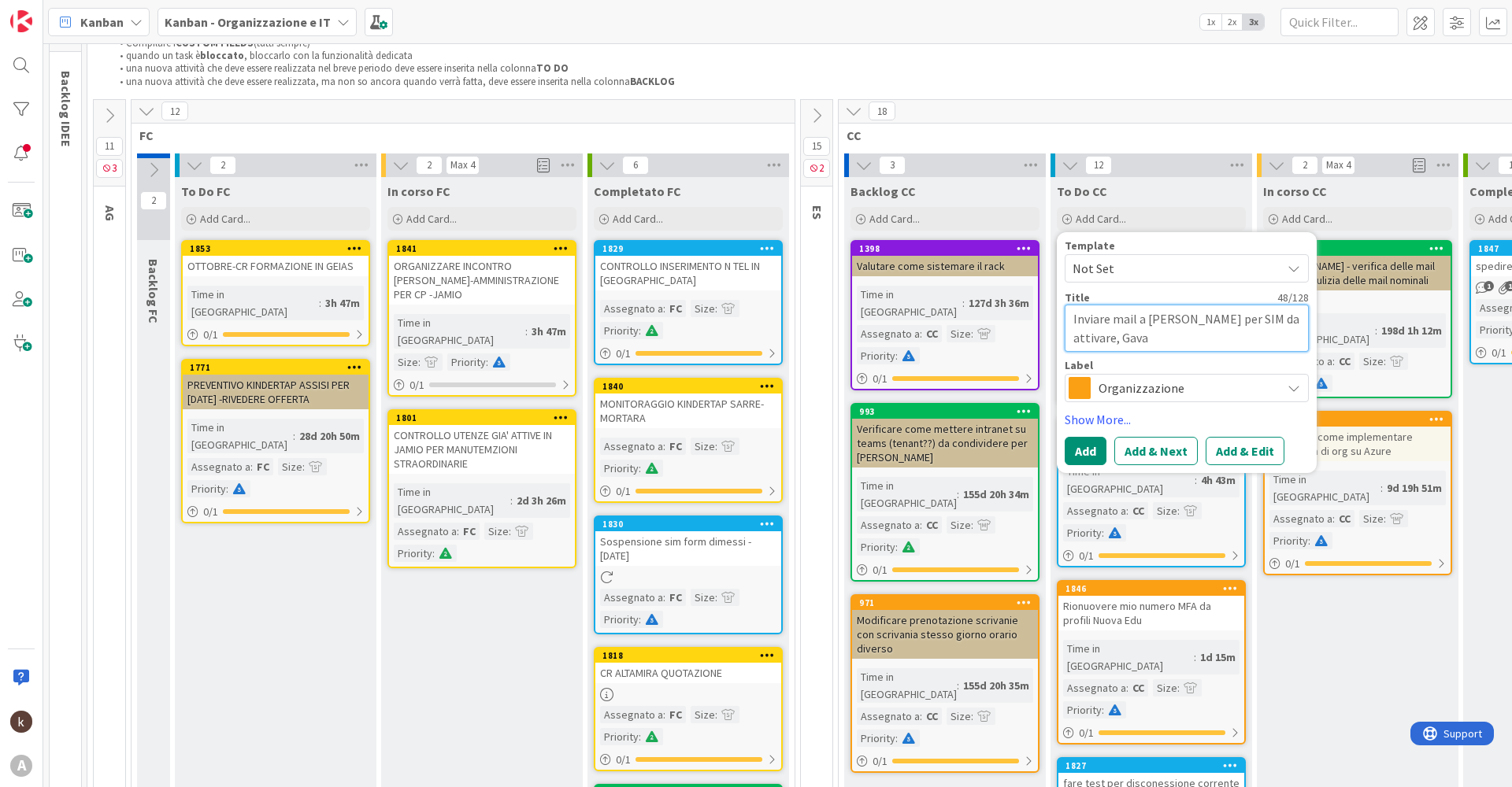
type textarea "Inviare mail a [PERSON_NAME] per SIM da attivare, Gavar"
type textarea "x"
type textarea "Inviare mail a [PERSON_NAME] per SIM da attivare, [PERSON_NAME]"
type textarea "x"
type textarea "Inviare mail a [PERSON_NAME] per SIM da attivare, [PERSON_NAME]"
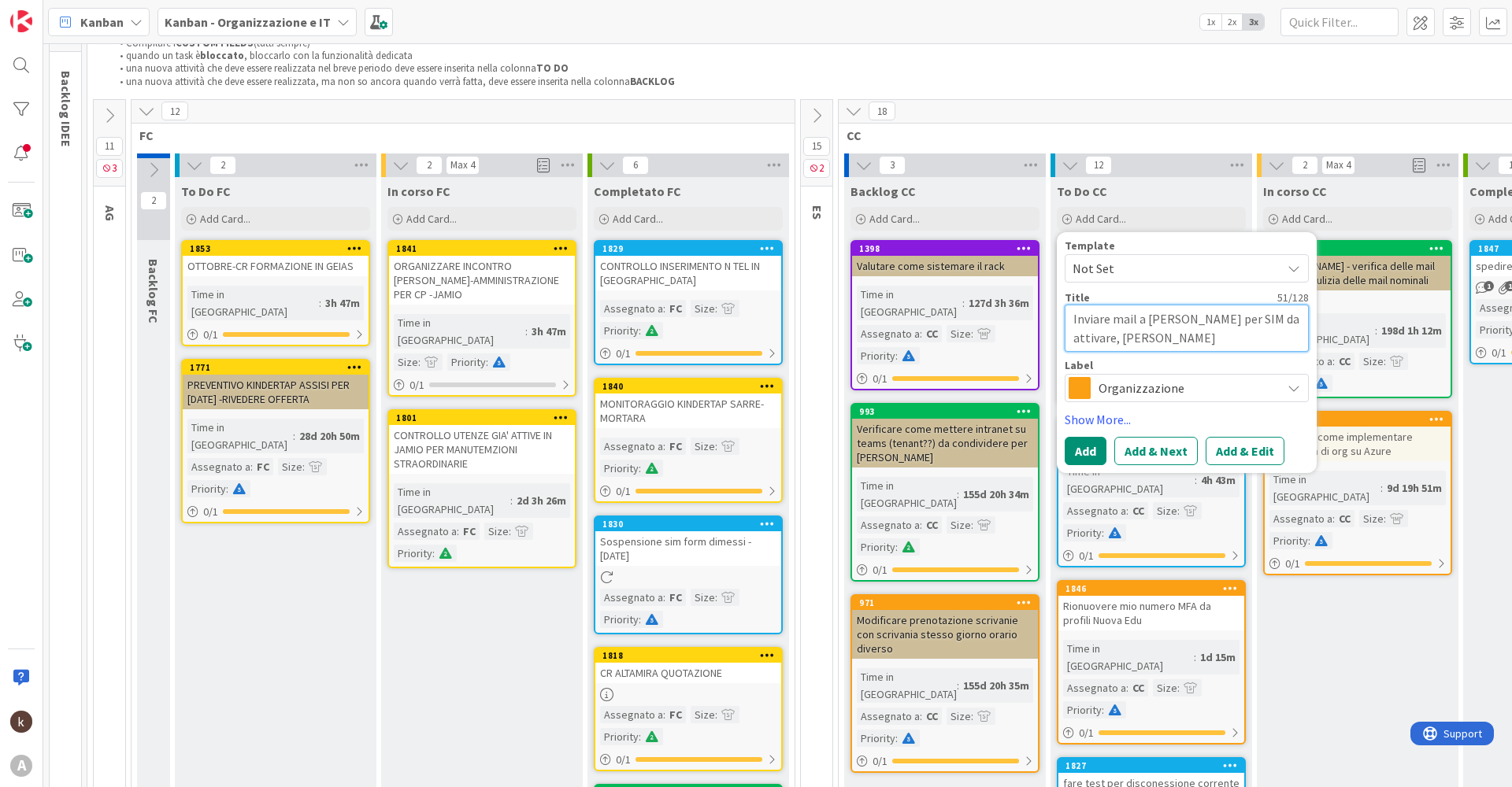
type textarea "x"
type textarea "Inviare mail a [PERSON_NAME] per SIM da attivare, [PERSON_NAME]"
type textarea "x"
type textarea "Inviare mail a [PERSON_NAME] per SIM da attivare, [PERSON_NAME],"
type textarea "x"
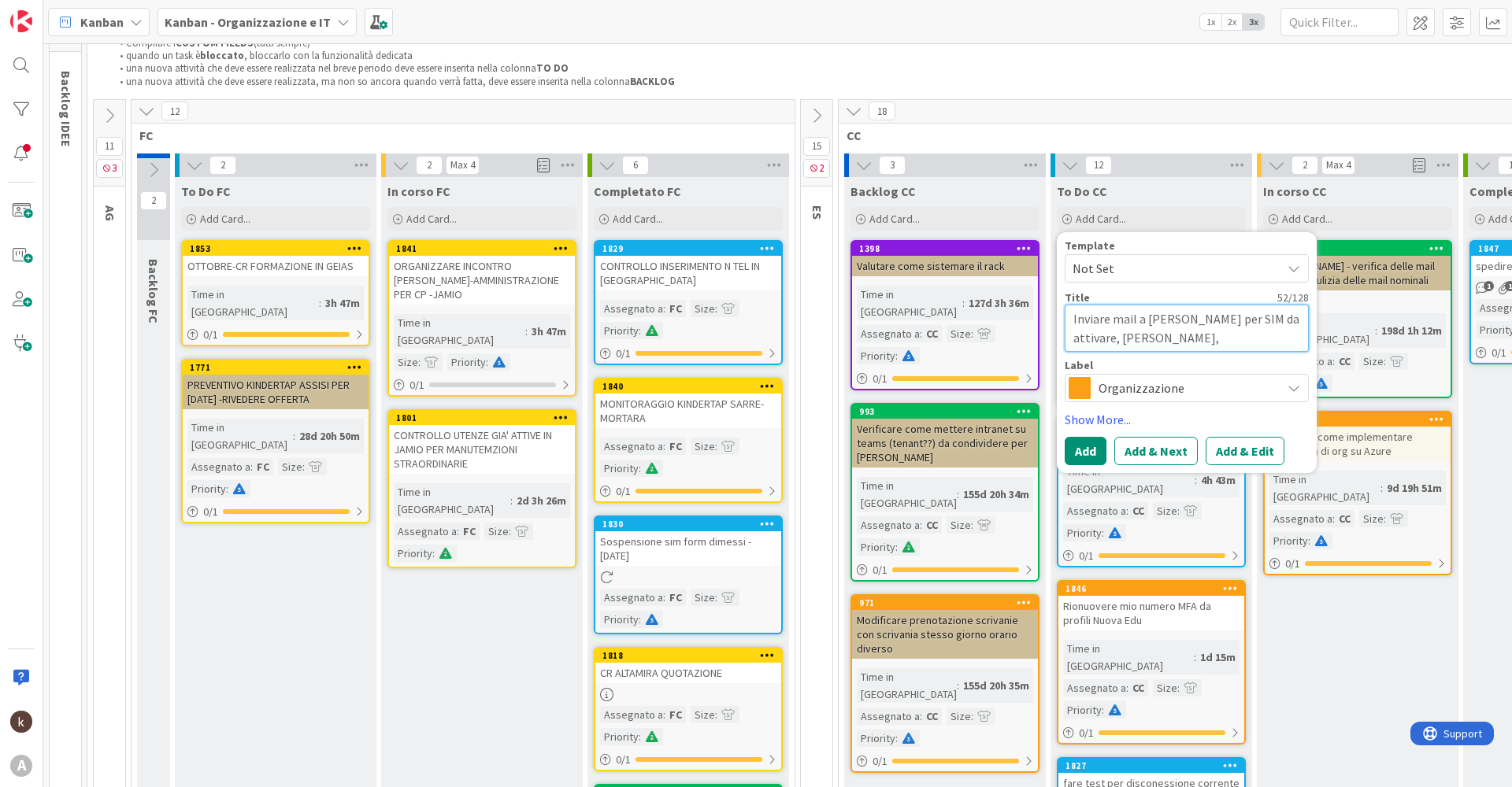
type textarea "Inviare mail a [PERSON_NAME] per SIM da attivare, [PERSON_NAME],"
type textarea "x"
type textarea "Inviare mail a [PERSON_NAME] per SIM da attivare, [PERSON_NAME], G"
type textarea "x"
type textarea "Inviare mail a [PERSON_NAME] per SIM da attivare, [PERSON_NAME], Gr"
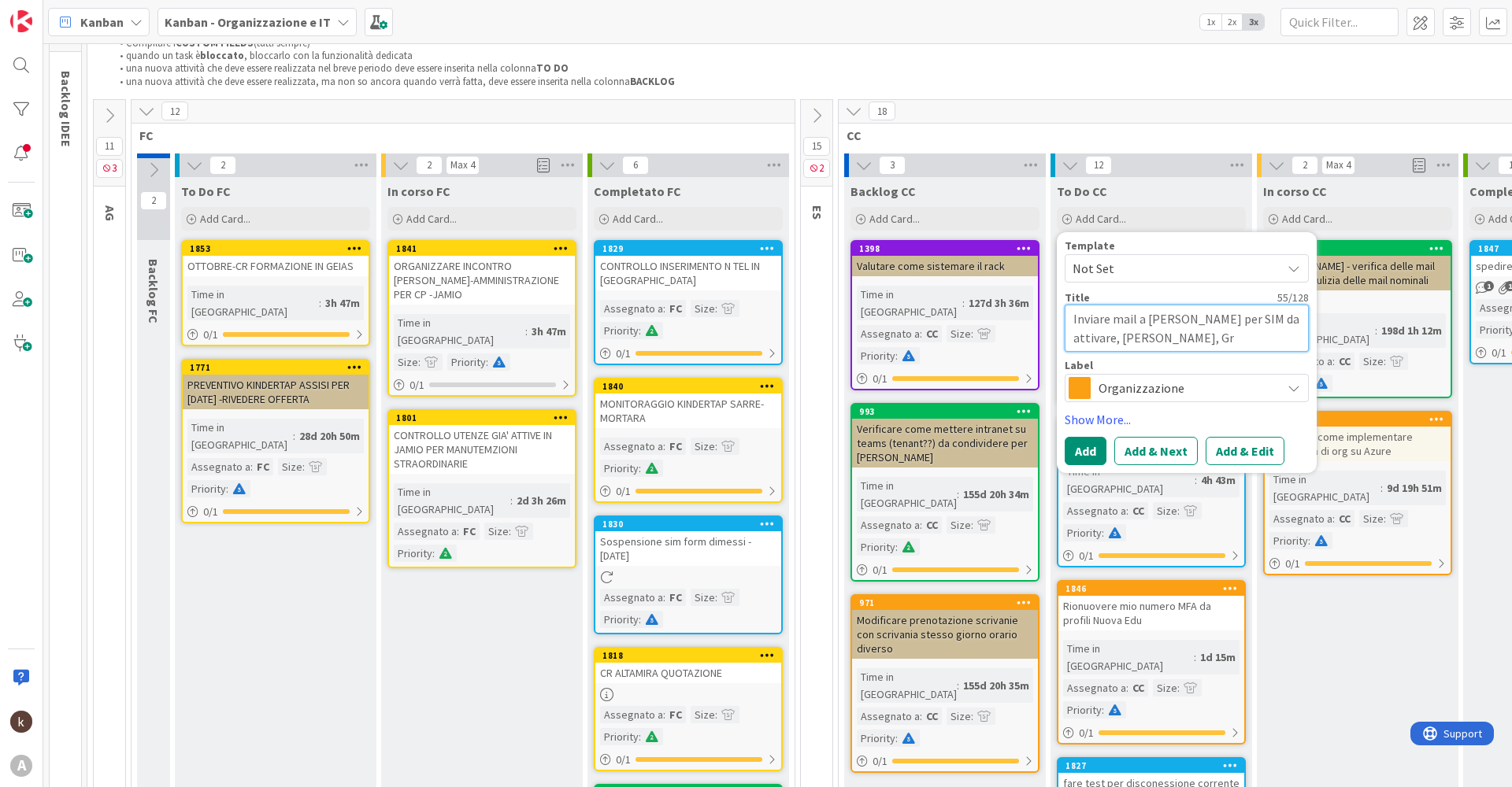
type textarea "x"
type textarea "Inviare mail a [PERSON_NAME] per SIM da attivare, [PERSON_NAME], Gri"
type textarea "x"
type textarea "Inviare mail a [PERSON_NAME] per SIM da attivare, [PERSON_NAME], Gris"
type textarea "x"
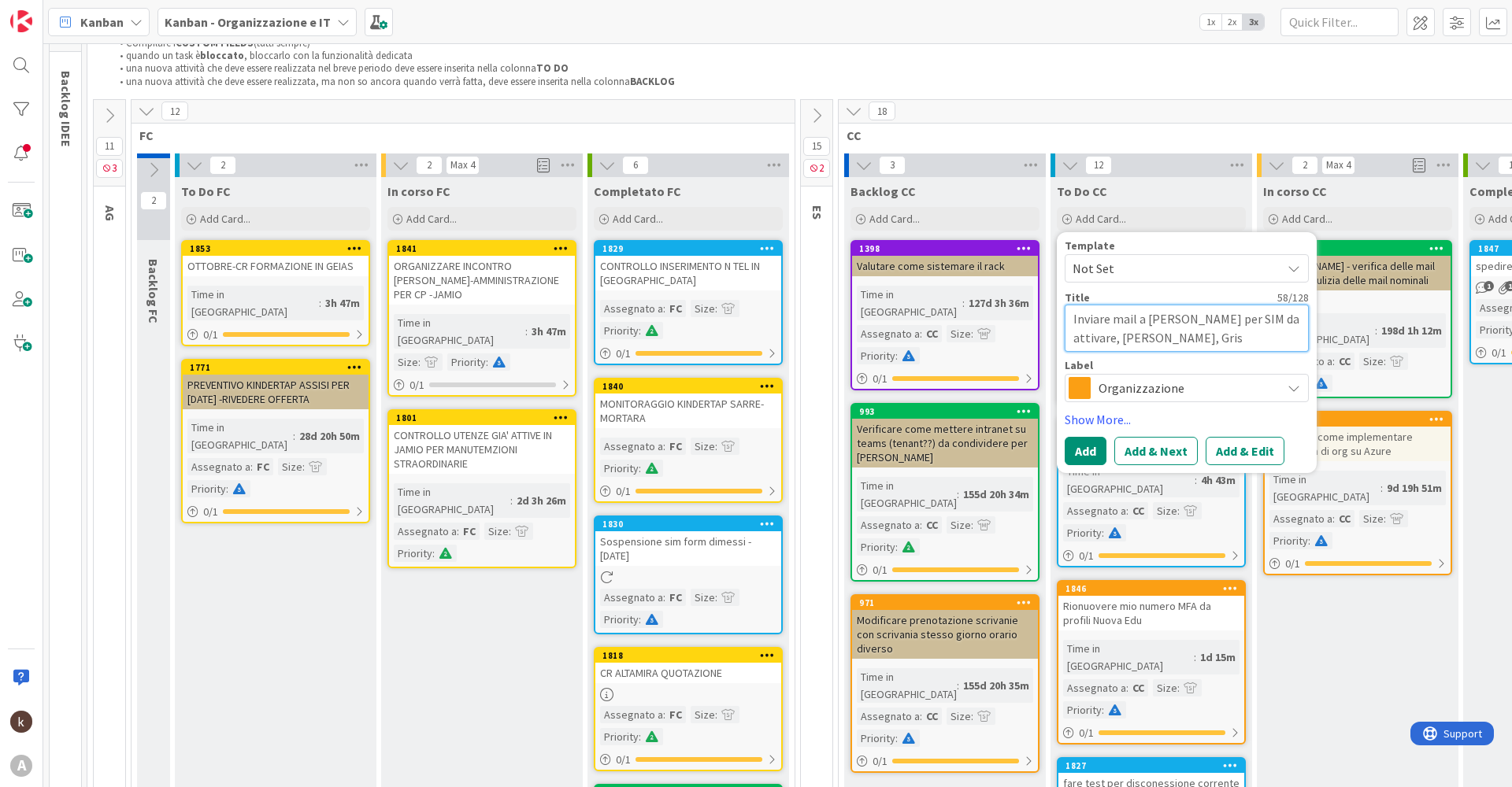
type textarea "Inviare mail a [PERSON_NAME] per SIM da attivare, [PERSON_NAME], Grisa"
type textarea "x"
type textarea "Inviare mail a [PERSON_NAME] per SIM da attivare, [PERSON_NAME], [PERSON_NAME]"
type textarea "x"
type textarea "Inviare mail a [PERSON_NAME] per SIM da attivare, [PERSON_NAME], Grisant"
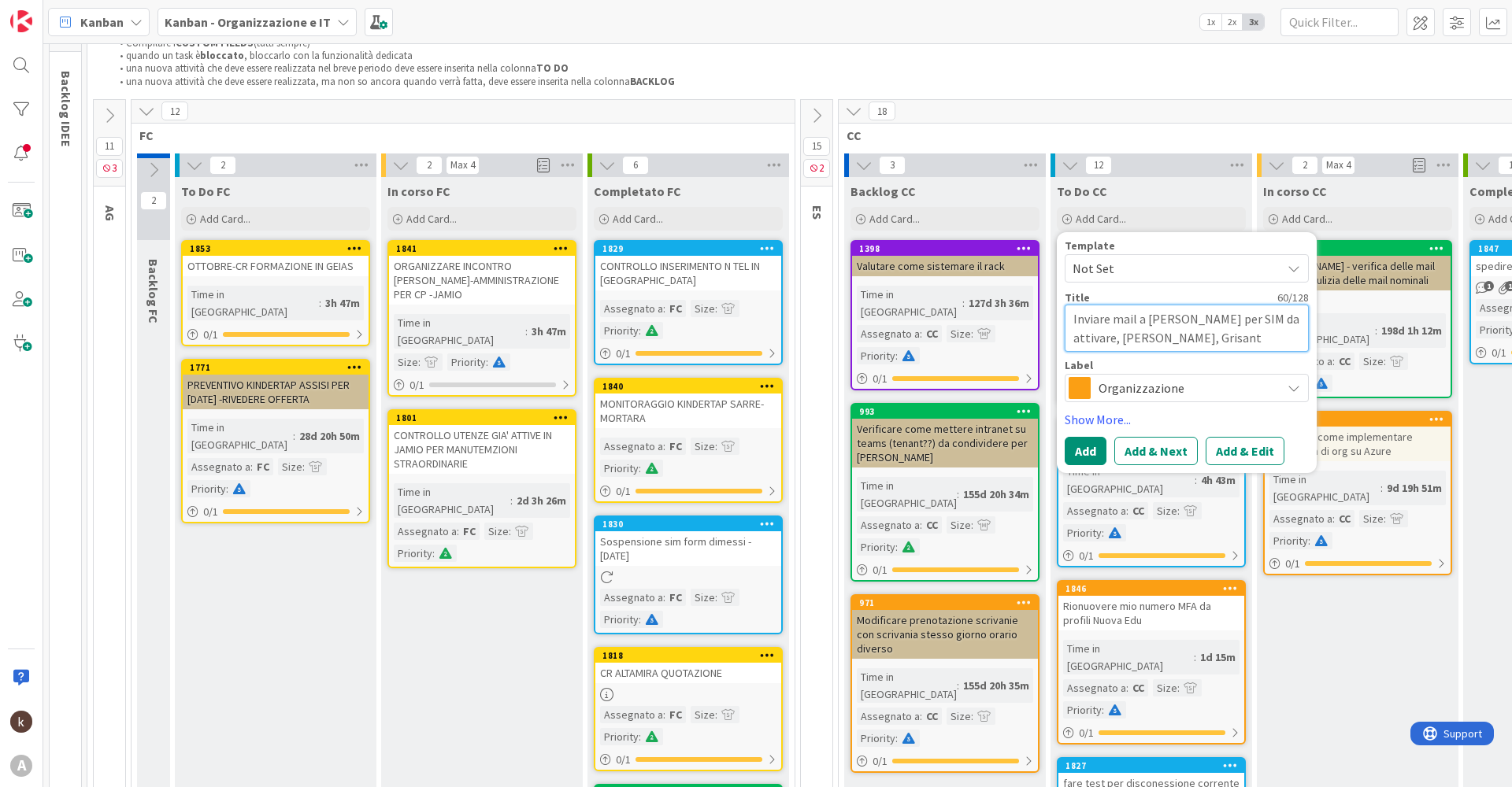
type textarea "x"
type textarea "Inviare mail a [PERSON_NAME] per SIM da attivare, [PERSON_NAME], [PERSON_NAME]"
type textarea "x"
type textarea "Inviare mail a [PERSON_NAME] per SIM da attivare, [PERSON_NAME], [PERSON_NAME]"
type textarea "x"
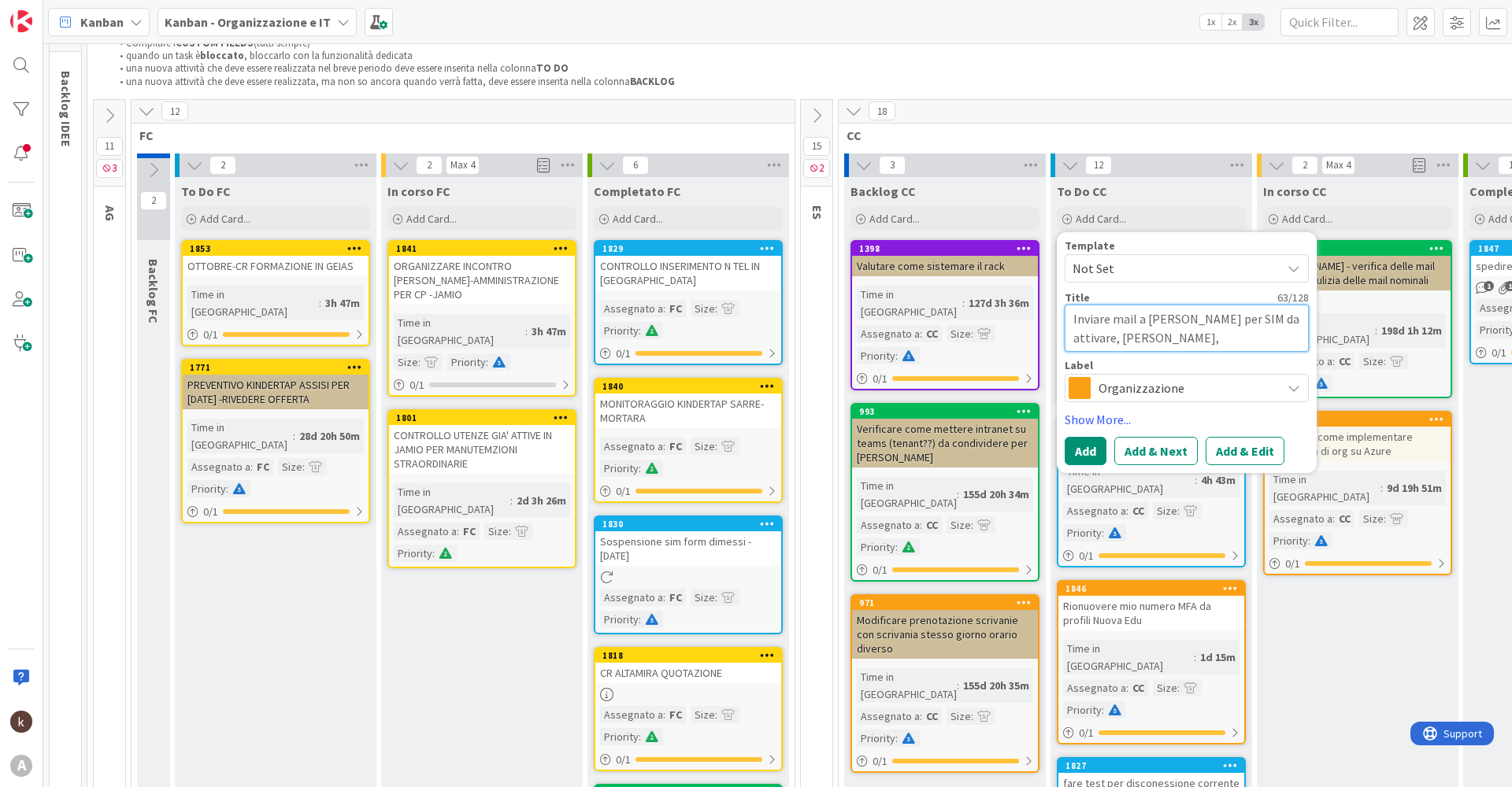
type textarea "Inviare mail a [PERSON_NAME] per SIM da attivare, [PERSON_NAME], [PERSON_NAME]"
type textarea "x"
type textarea "Inviare mail a [PERSON_NAME] per SIM da attivare, [PERSON_NAME], [PERSON_NAME],"
type textarea "x"
type textarea "Inviare mail a [PERSON_NAME] per SIM da attivare, [PERSON_NAME], [PERSON_NAME],"
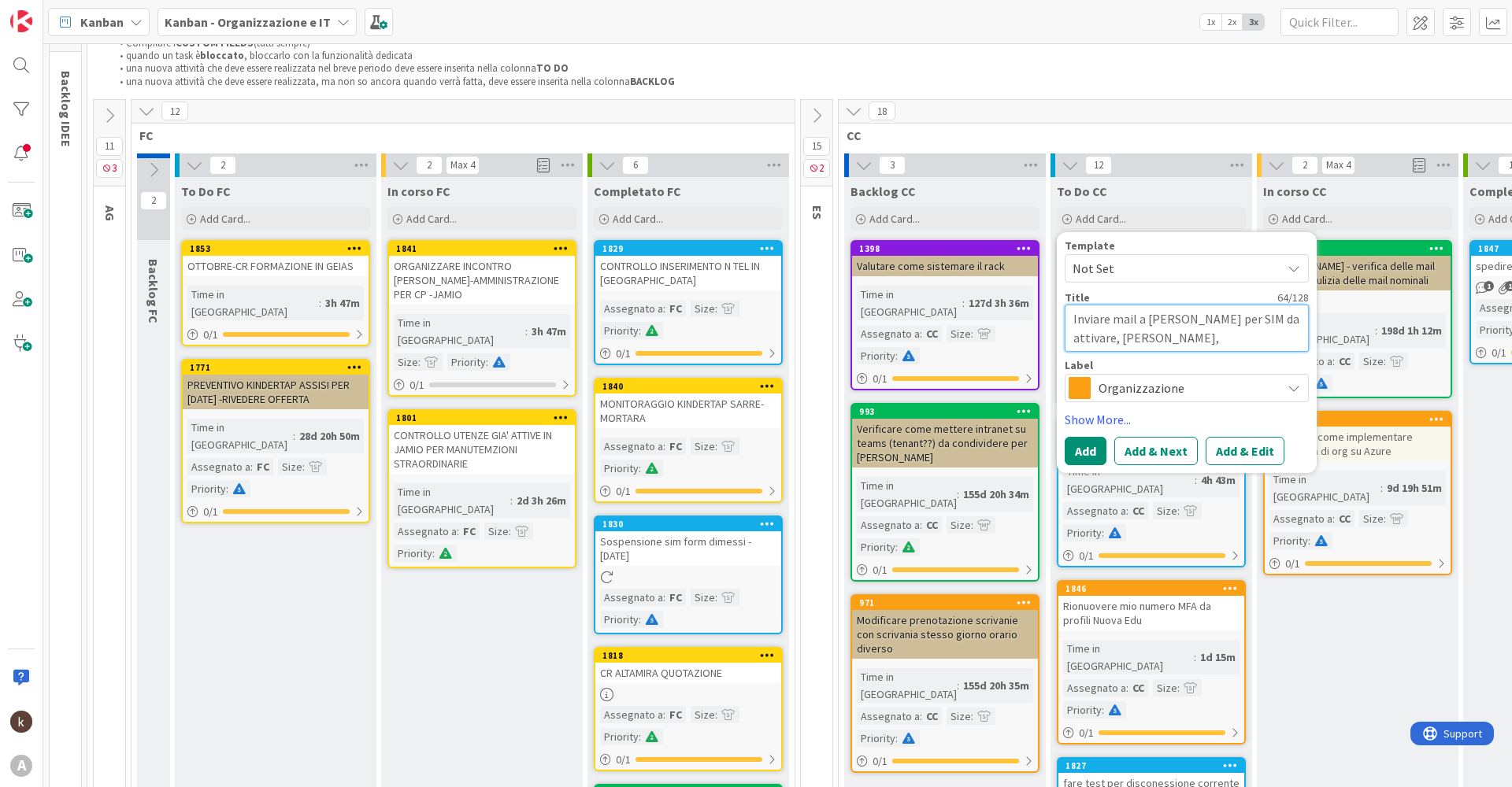
type textarea "x"
type textarea "Inviare mail a [PERSON_NAME] per SIM da attivare, [PERSON_NAME], [PERSON_NAME],…"
type textarea "x"
type textarea "Inviare mail a [PERSON_NAME] per SIM da attivare, [PERSON_NAME], [PERSON_NAME],…"
type textarea "x"
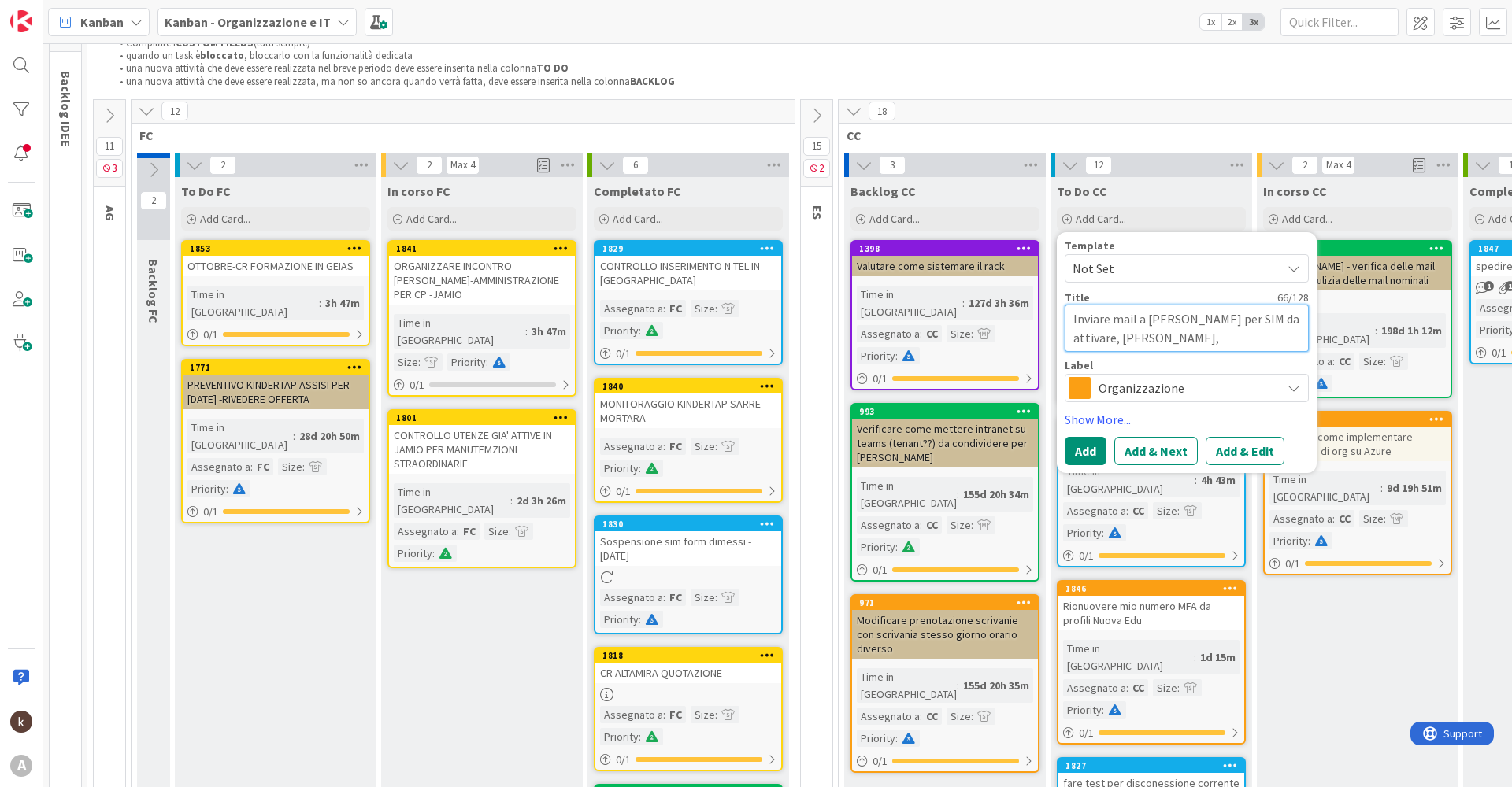
type textarea "Inviare mail a [PERSON_NAME] per SIM da attivare, [PERSON_NAME], [PERSON_NAME],…"
type textarea "x"
type textarea "Inviare mail a [PERSON_NAME] per SIM da attivare, [PERSON_NAME], [PERSON_NAME],…"
type textarea "x"
type textarea "Inviare mail a [PERSON_NAME] per SIM da attivare, [PERSON_NAME], [PERSON_NAME],…"
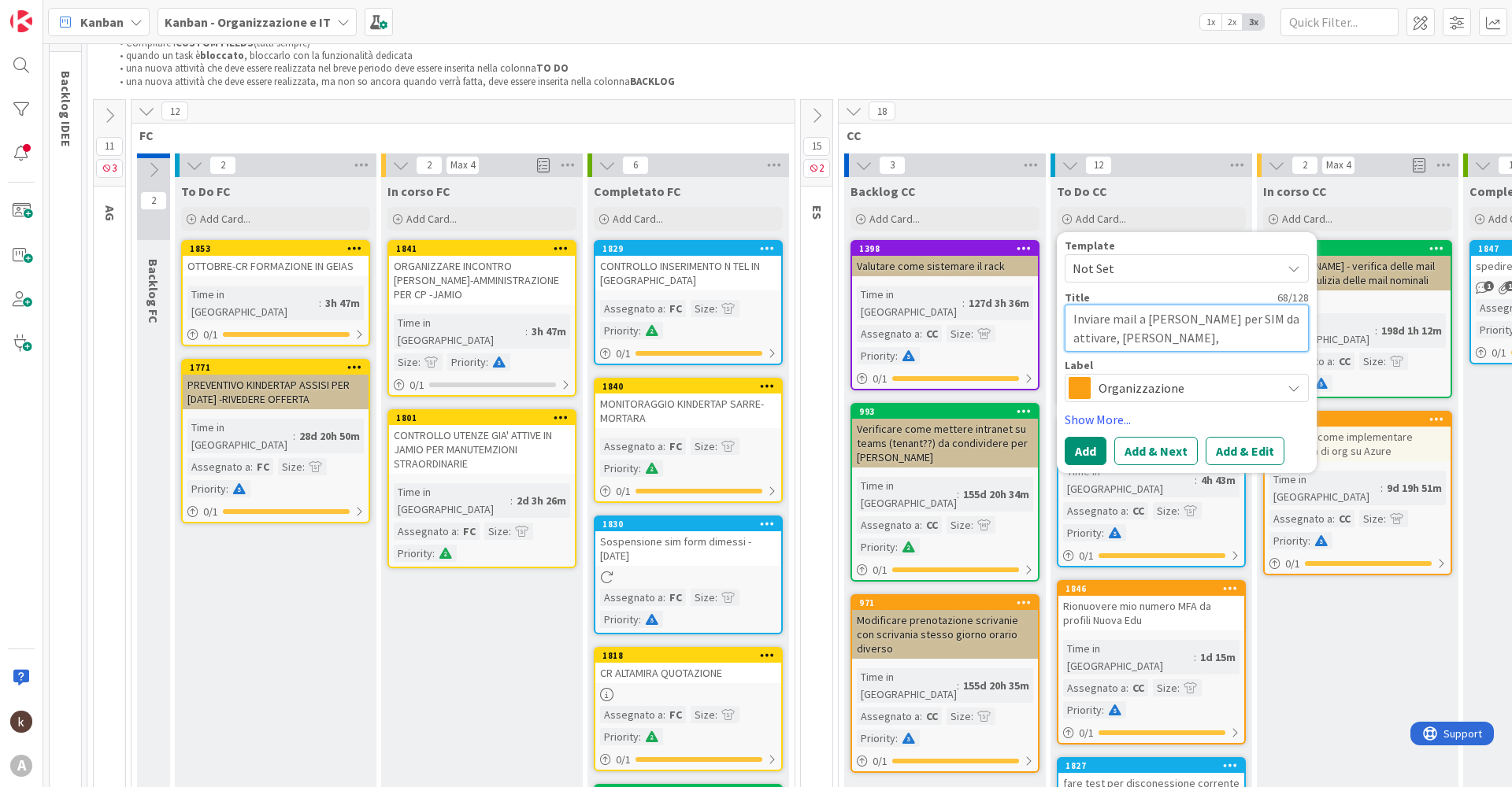
type textarea "x"
type textarea "Inviare mail a [PERSON_NAME] per SIM da attivare, [PERSON_NAME], [PERSON_NAME],…"
type textarea "x"
type textarea "Inviare mail a [PERSON_NAME] per SIM da attivare, [PERSON_NAME], [PERSON_NAME],…"
type textarea "x"
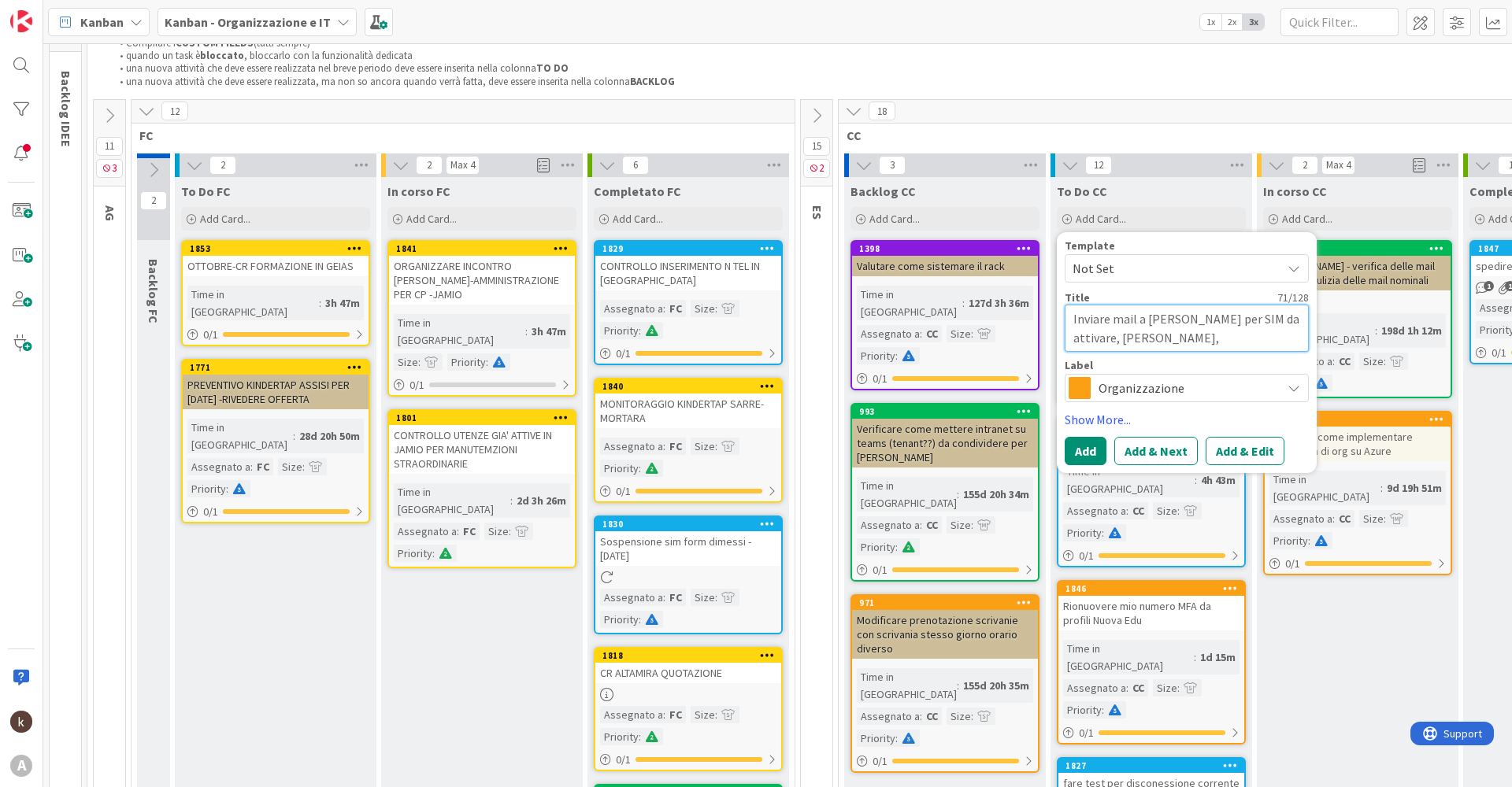
type textarea "Inviare mail a [PERSON_NAME] per SIM da attivare, [PERSON_NAME], [PERSON_NAME],…"
type textarea "x"
type textarea "Inviare mail a [PERSON_NAME] per SIM da attivare, [PERSON_NAME], [PERSON_NAME],…"
type textarea "x"
type textarea "Inviare mail a [PERSON_NAME] per SIM da attivare, [PERSON_NAME], [PERSON_NAME],…"
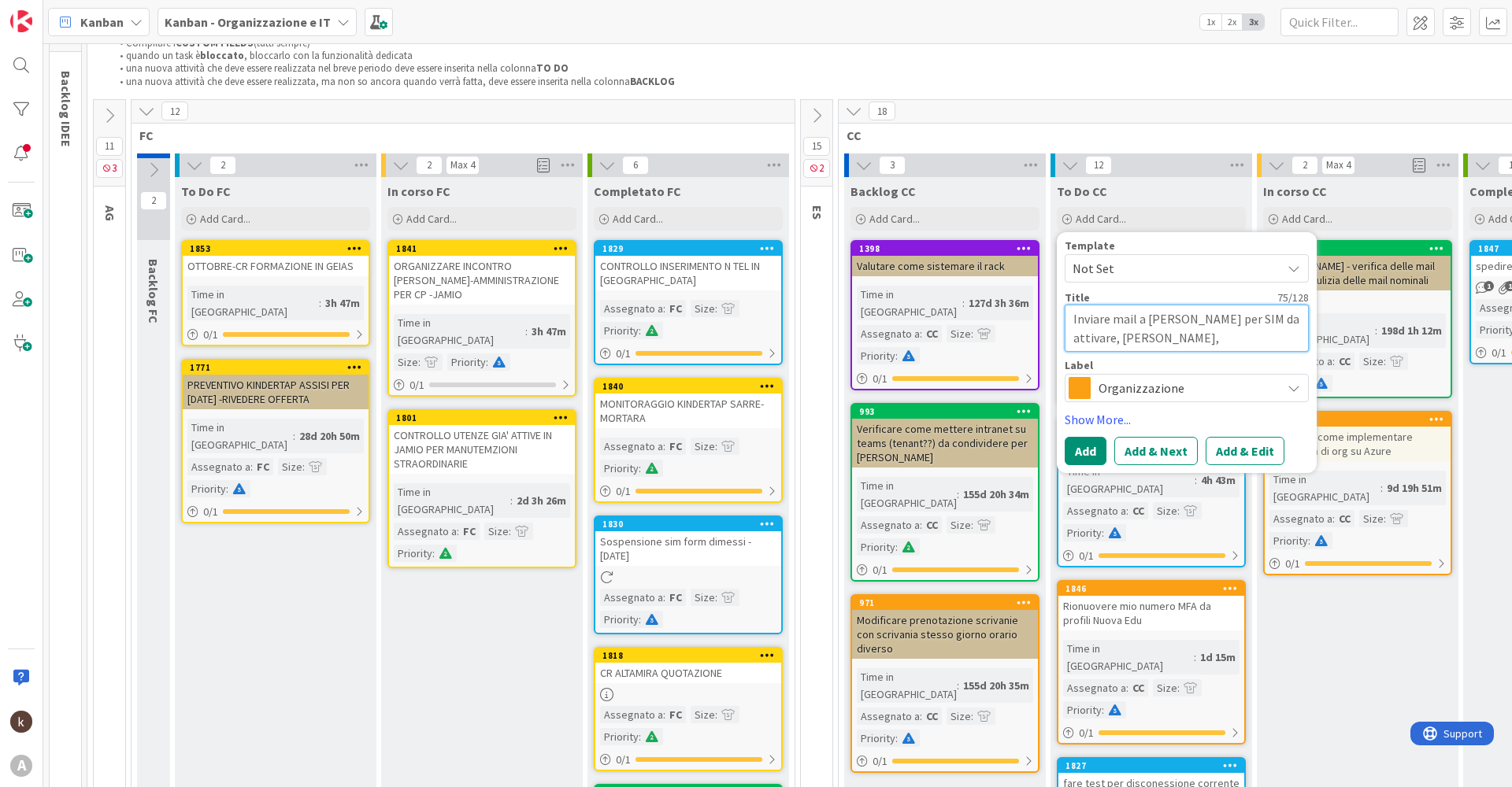
type textarea "x"
type textarea "Inviare mail a [PERSON_NAME] per SIM da attivare, [PERSON_NAME], [PERSON_NAME],…"
type textarea "x"
type textarea "Inviare mail a [PERSON_NAME] per SIM da attivare, [PERSON_NAME], [PERSON_NAME],…"
type textarea "x"
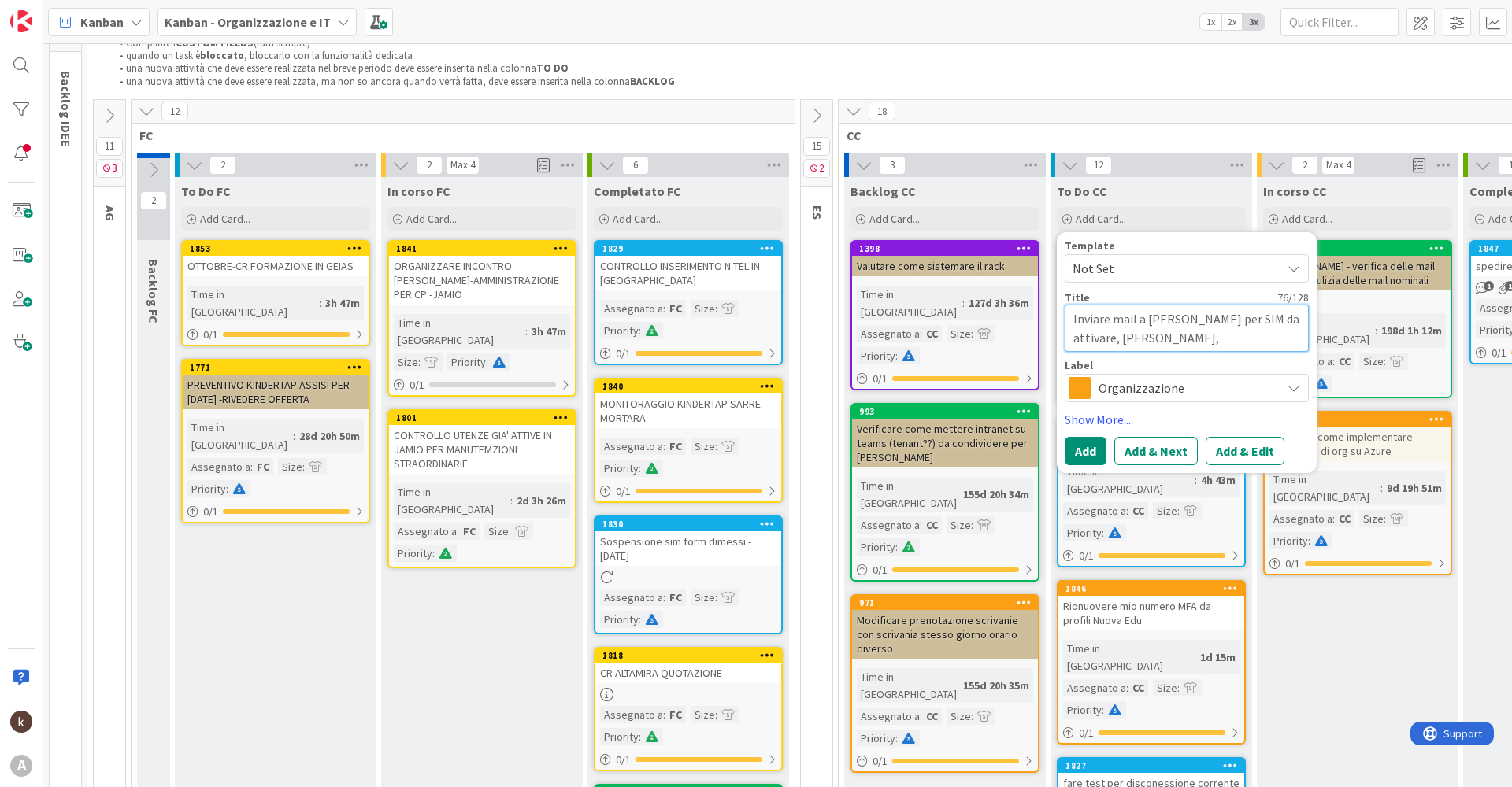
type textarea "Inviare mail a [PERSON_NAME] per SIM da attivare, [PERSON_NAME], [PERSON_NAME],…"
type textarea "x"
type textarea "Inviare mail a [PERSON_NAME] per SIM da attivare, [PERSON_NAME], [PERSON_NAME],…"
type textarea "x"
type textarea "Inviare mail a [PERSON_NAME] per SIM da attivare, [PERSON_NAME], [PERSON_NAME],…"
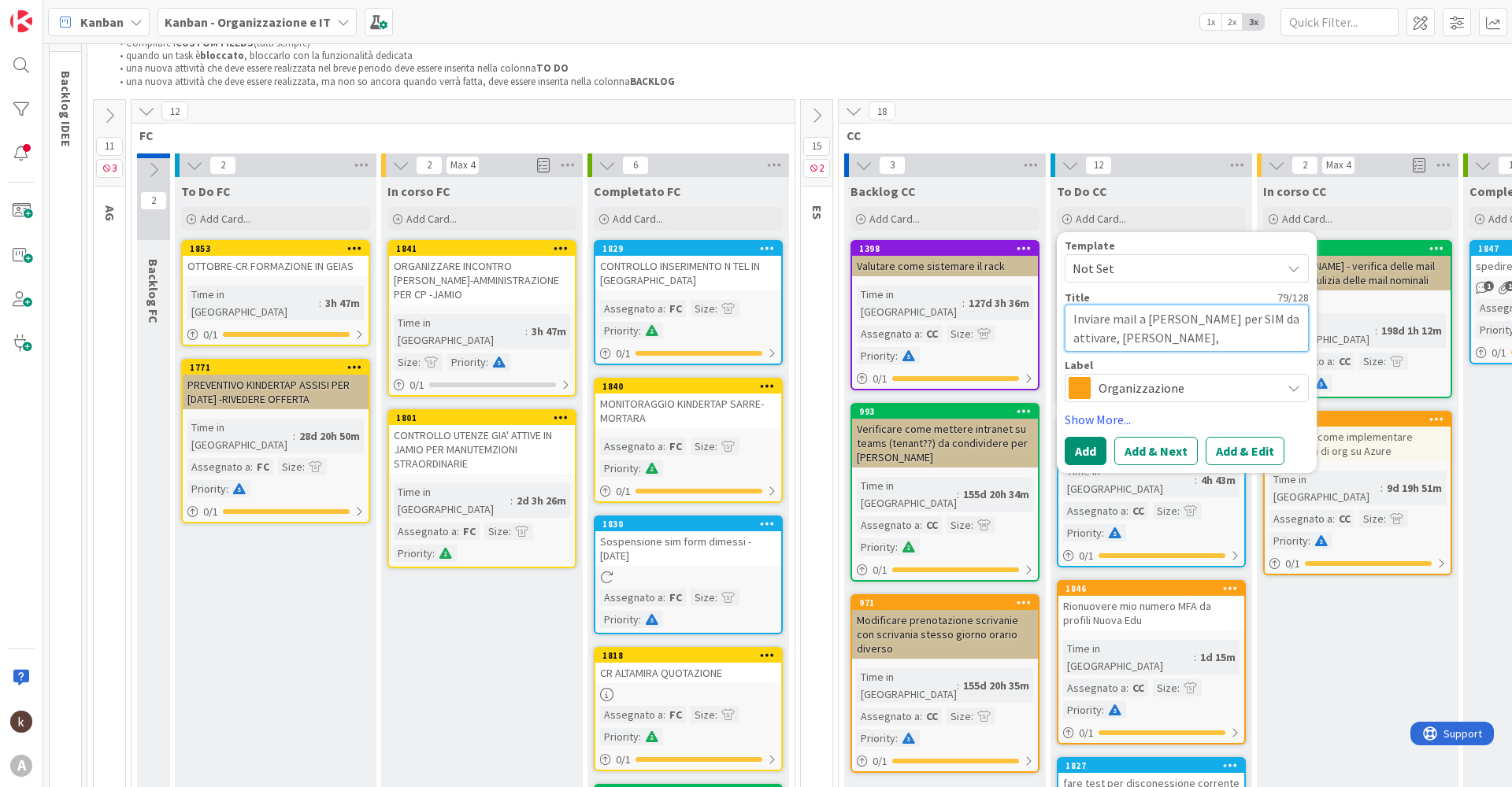
type textarea "x"
type textarea "Inviare mail a [PERSON_NAME] per SIM da attivare, [PERSON_NAME], [PERSON_NAME],…"
click at [1226, 452] on button "Add & Edit" at bounding box center [1245, 451] width 79 height 28
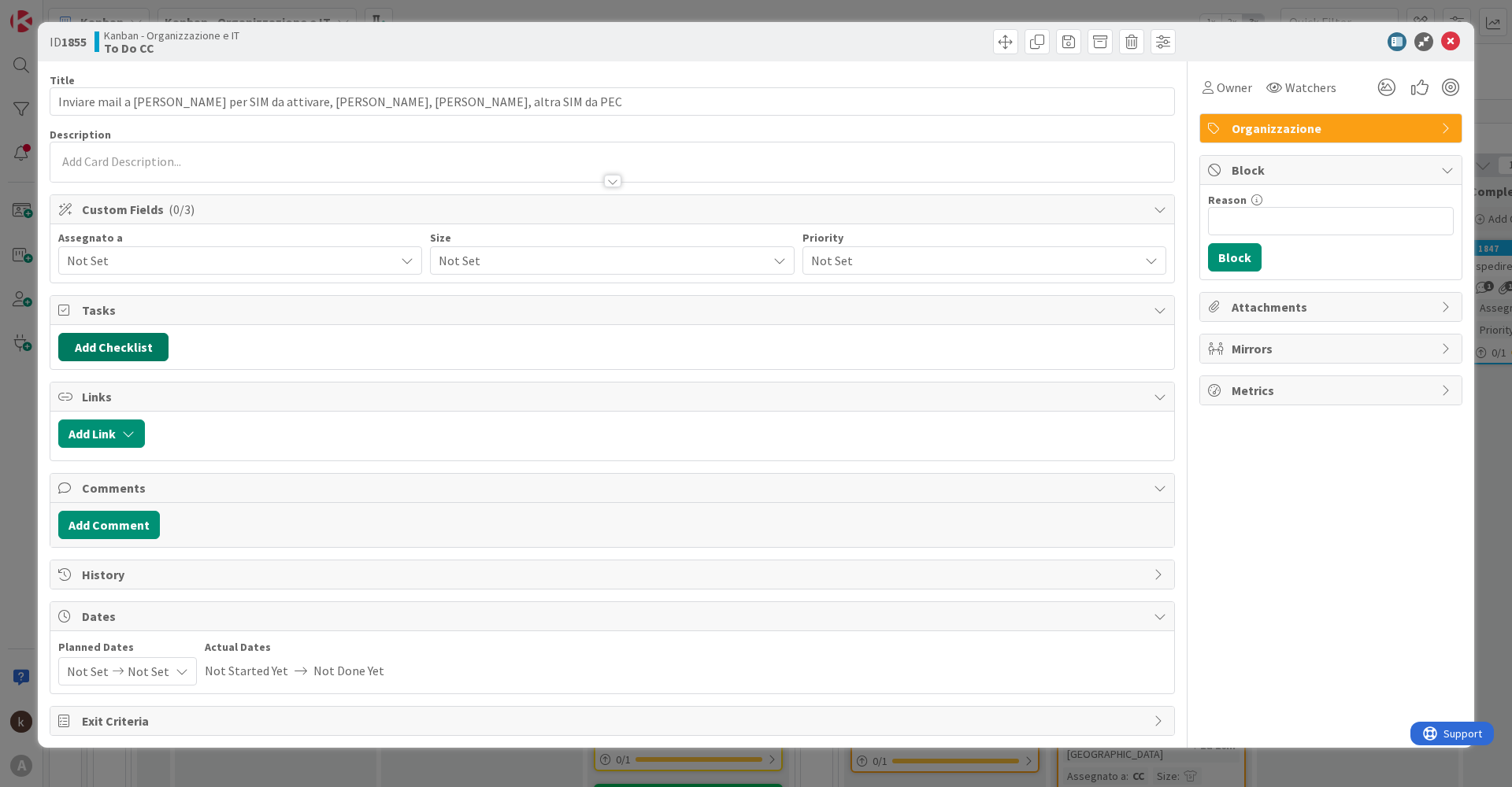
click at [92, 345] on button "Add Checklist" at bounding box center [113, 347] width 110 height 28
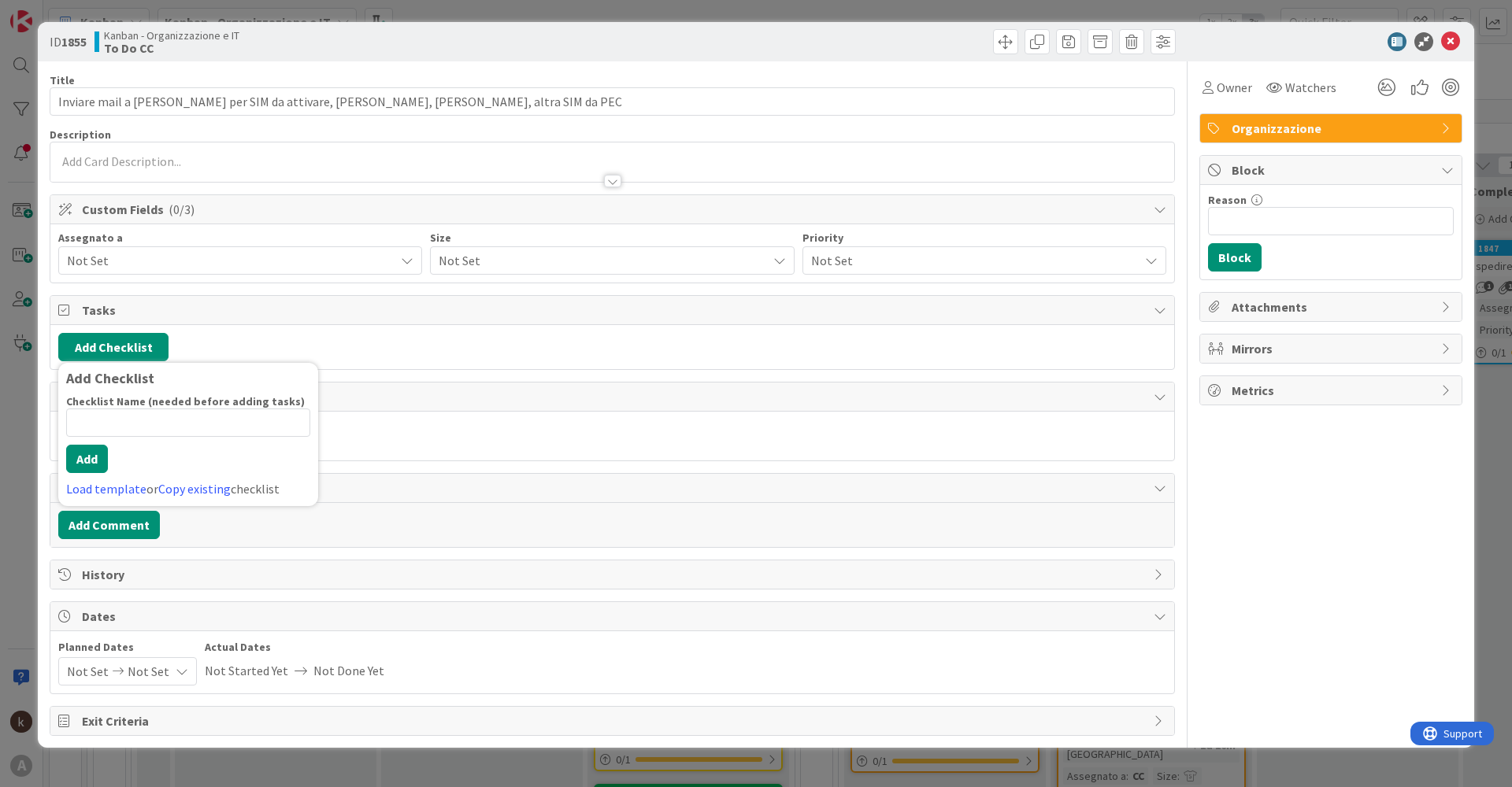
click at [126, 250] on div "Not Set" at bounding box center [240, 260] width 364 height 28
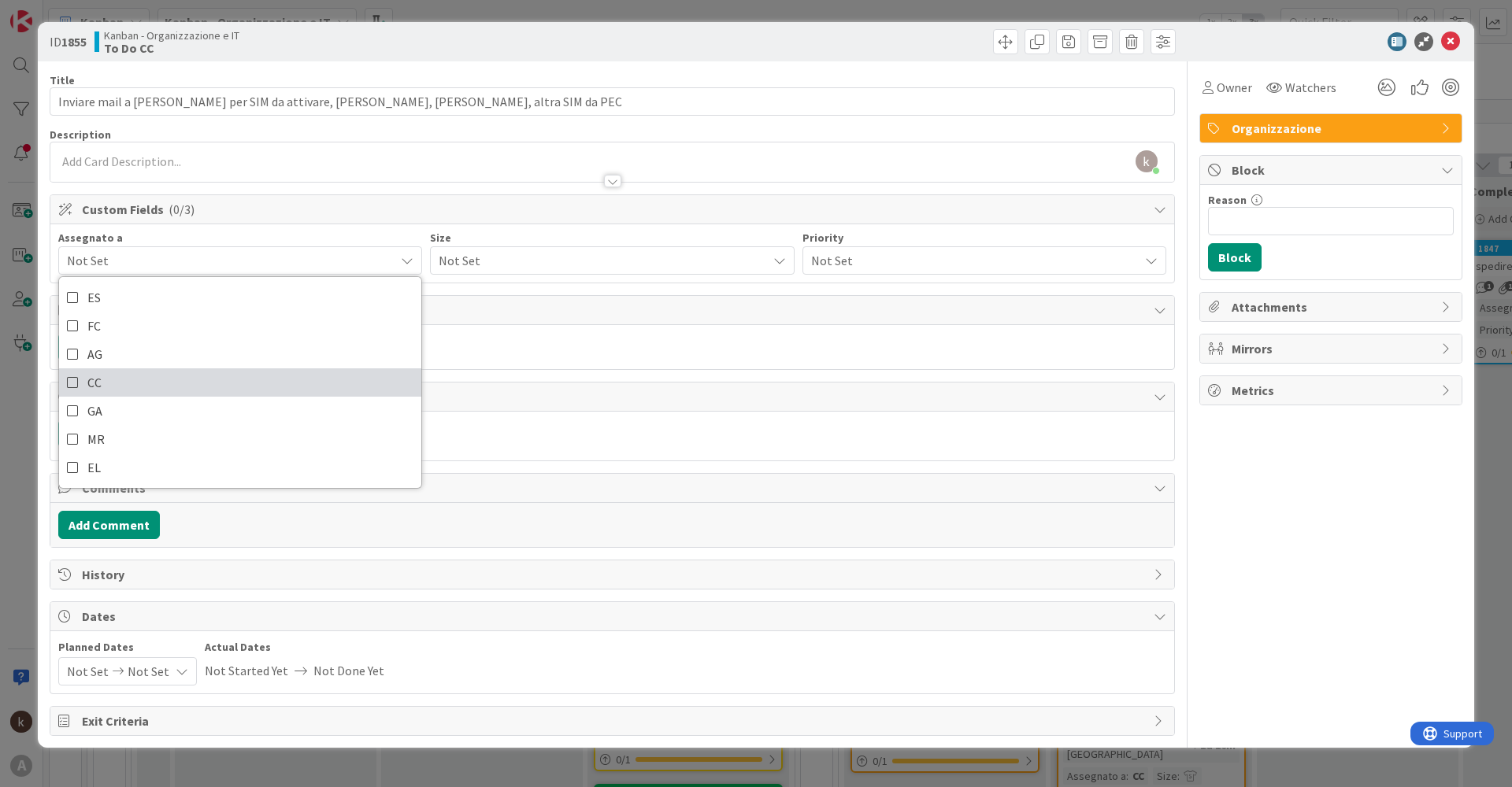
click at [88, 388] on span "CC" at bounding box center [94, 382] width 14 height 23
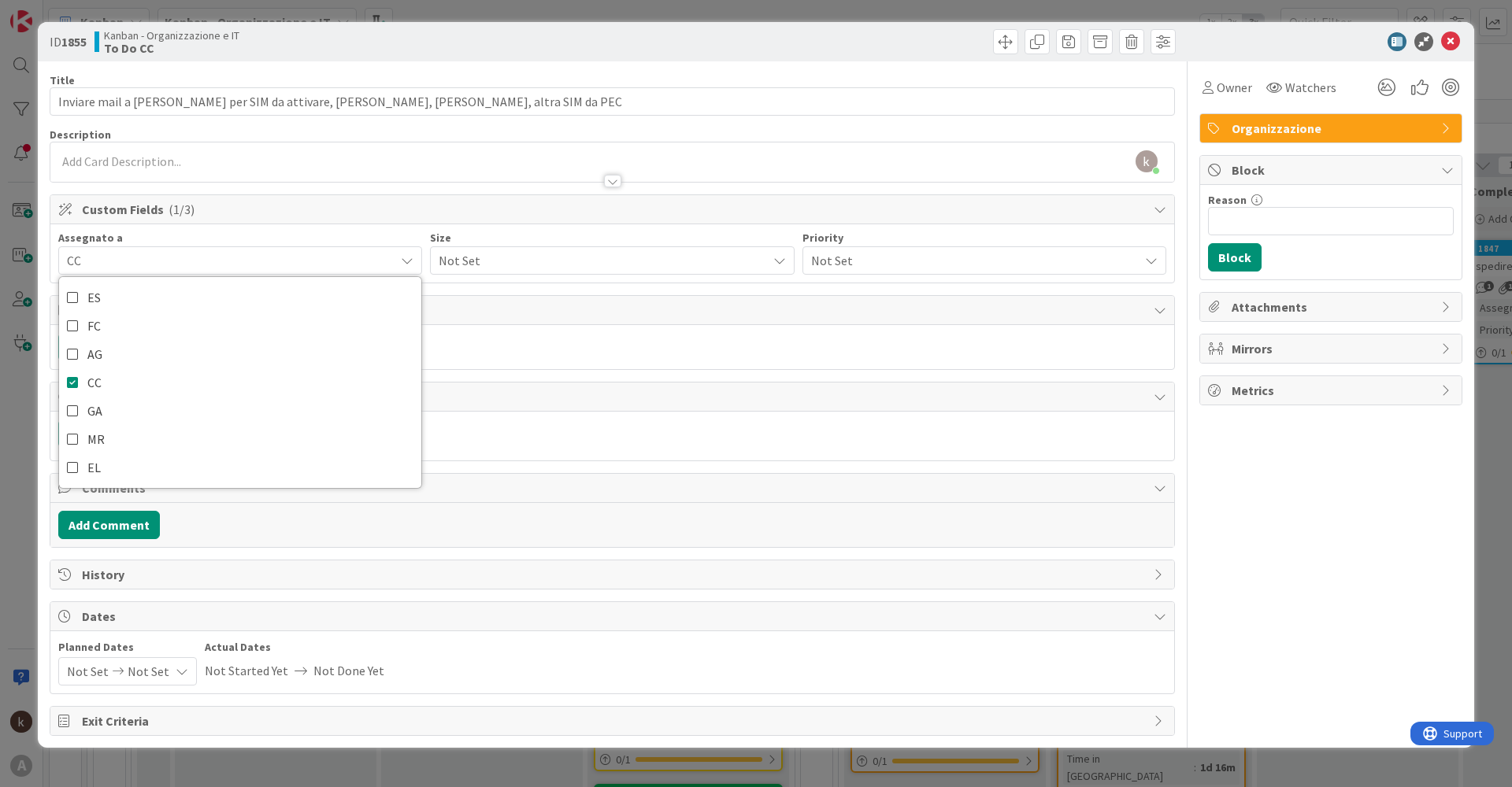
click at [495, 265] on span "Not Set" at bounding box center [597, 261] width 319 height 22
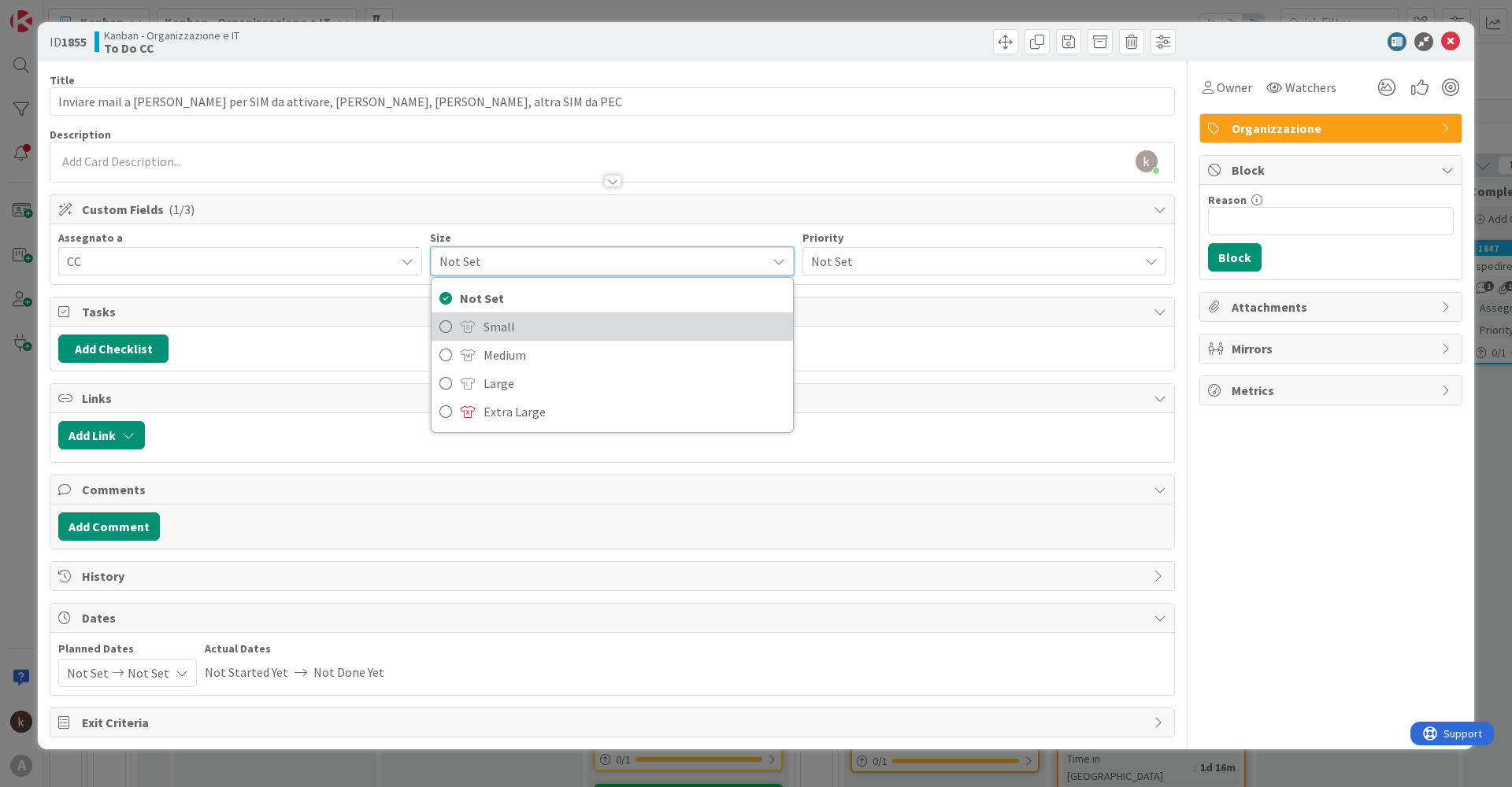
click at [477, 323] on link "Small" at bounding box center [611, 327] width 360 height 28
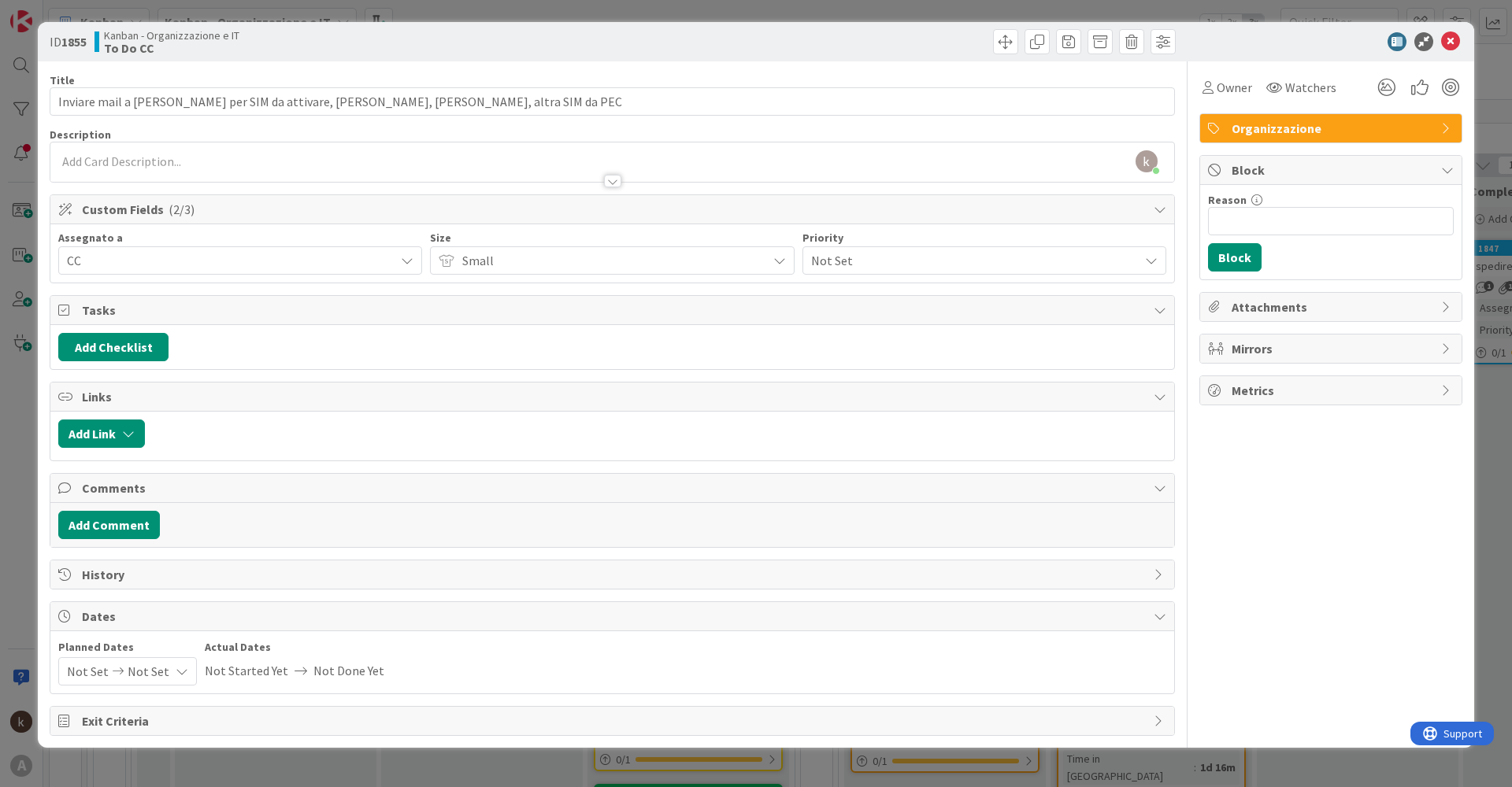
click at [914, 269] on span "Not Set" at bounding box center [970, 261] width 319 height 22
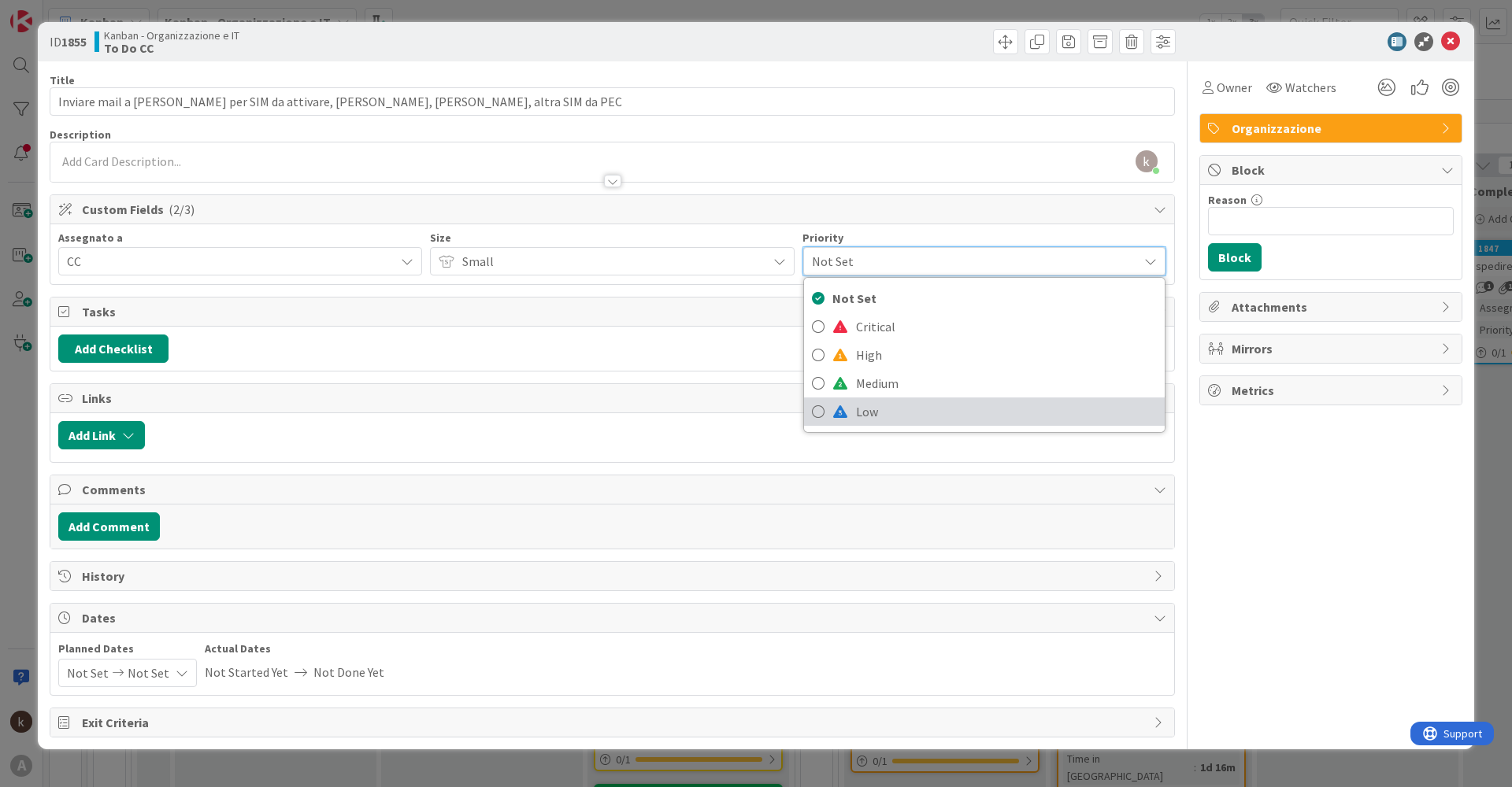
click at [864, 411] on span "Low" at bounding box center [1006, 411] width 301 height 23
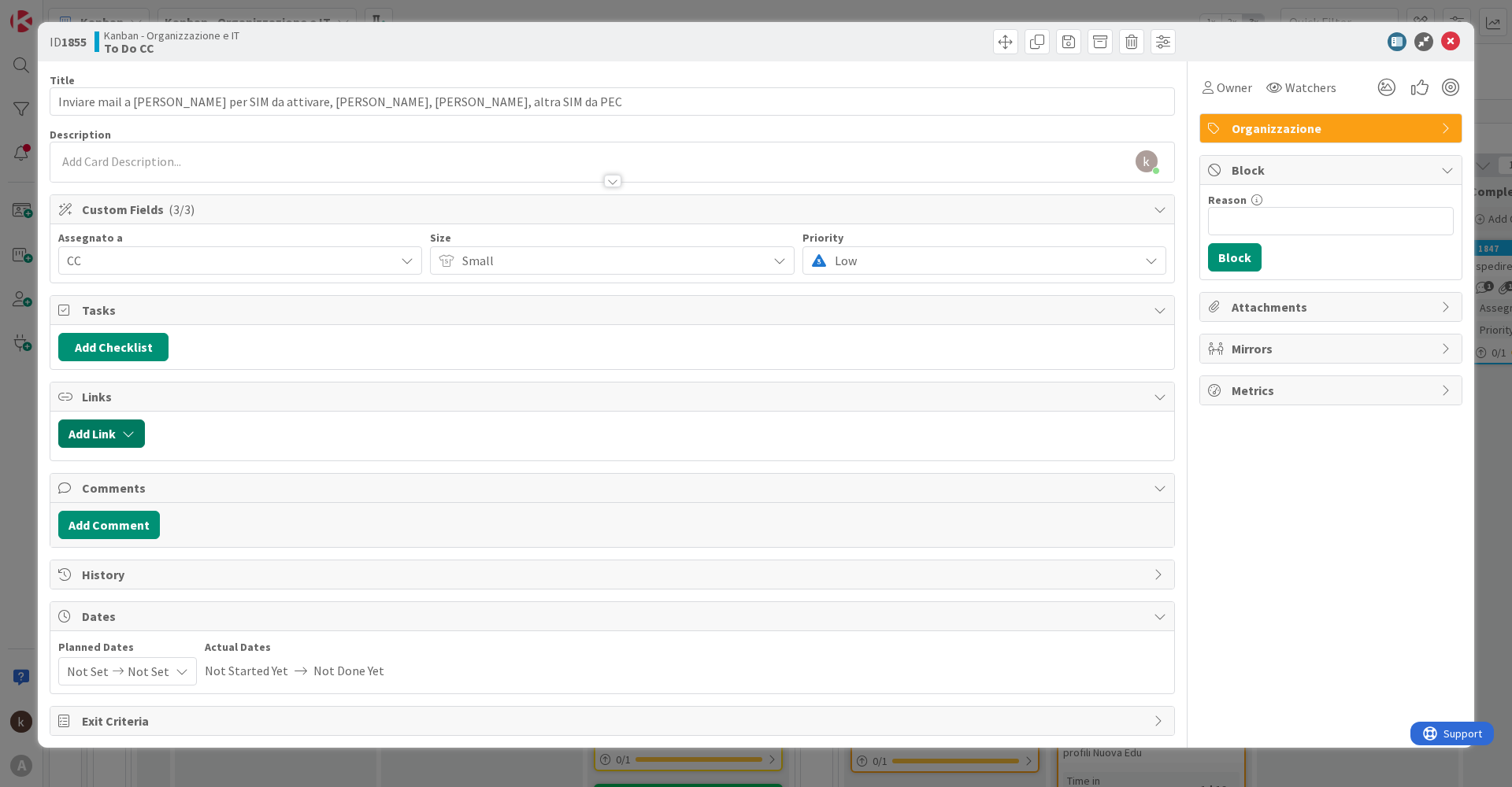
click at [120, 435] on button "Add Link" at bounding box center [101, 433] width 87 height 28
click at [170, 535] on span "Current Board" at bounding box center [163, 532] width 176 height 22
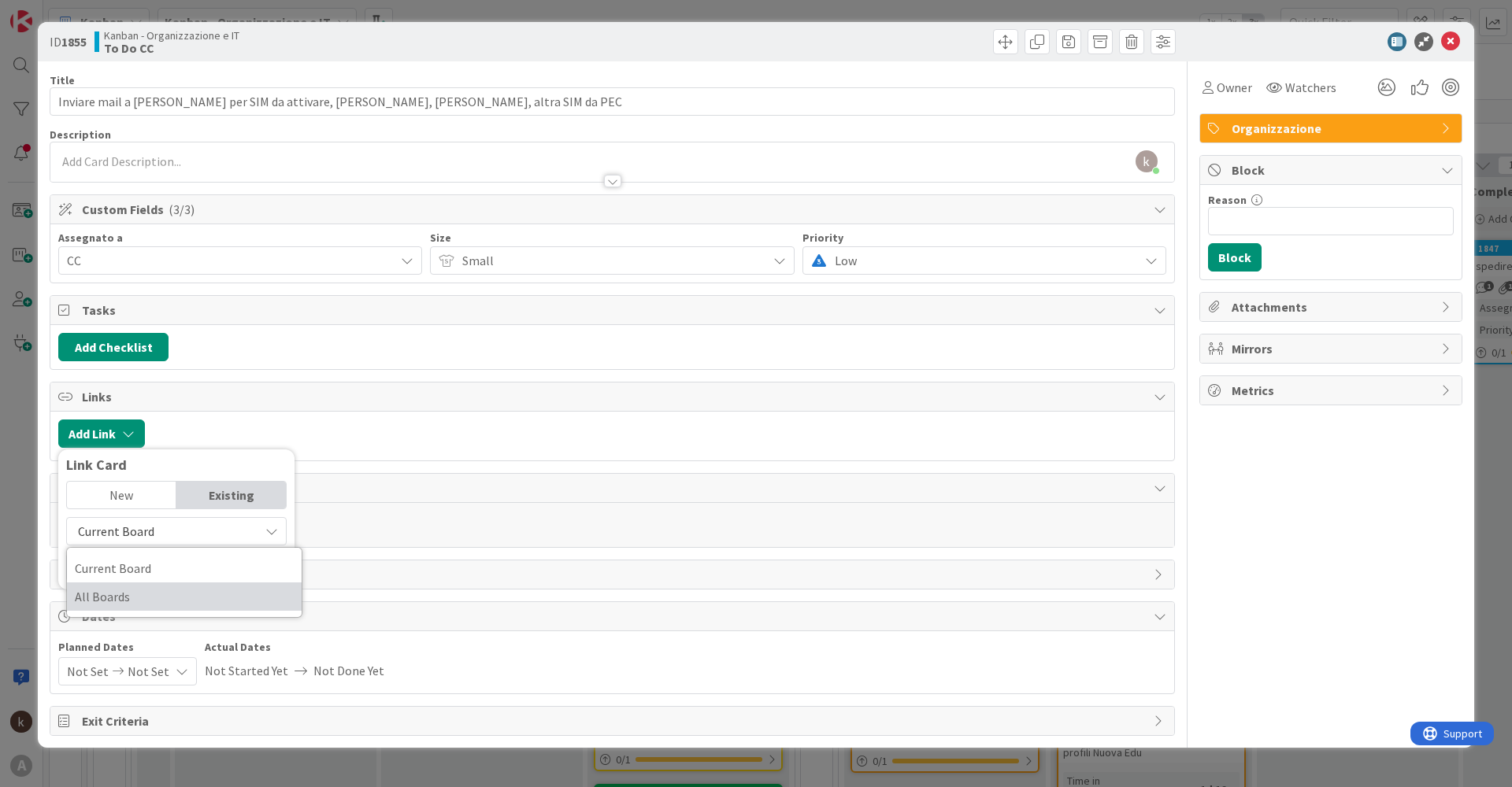
click at [127, 594] on span "All Boards" at bounding box center [184, 596] width 219 height 23
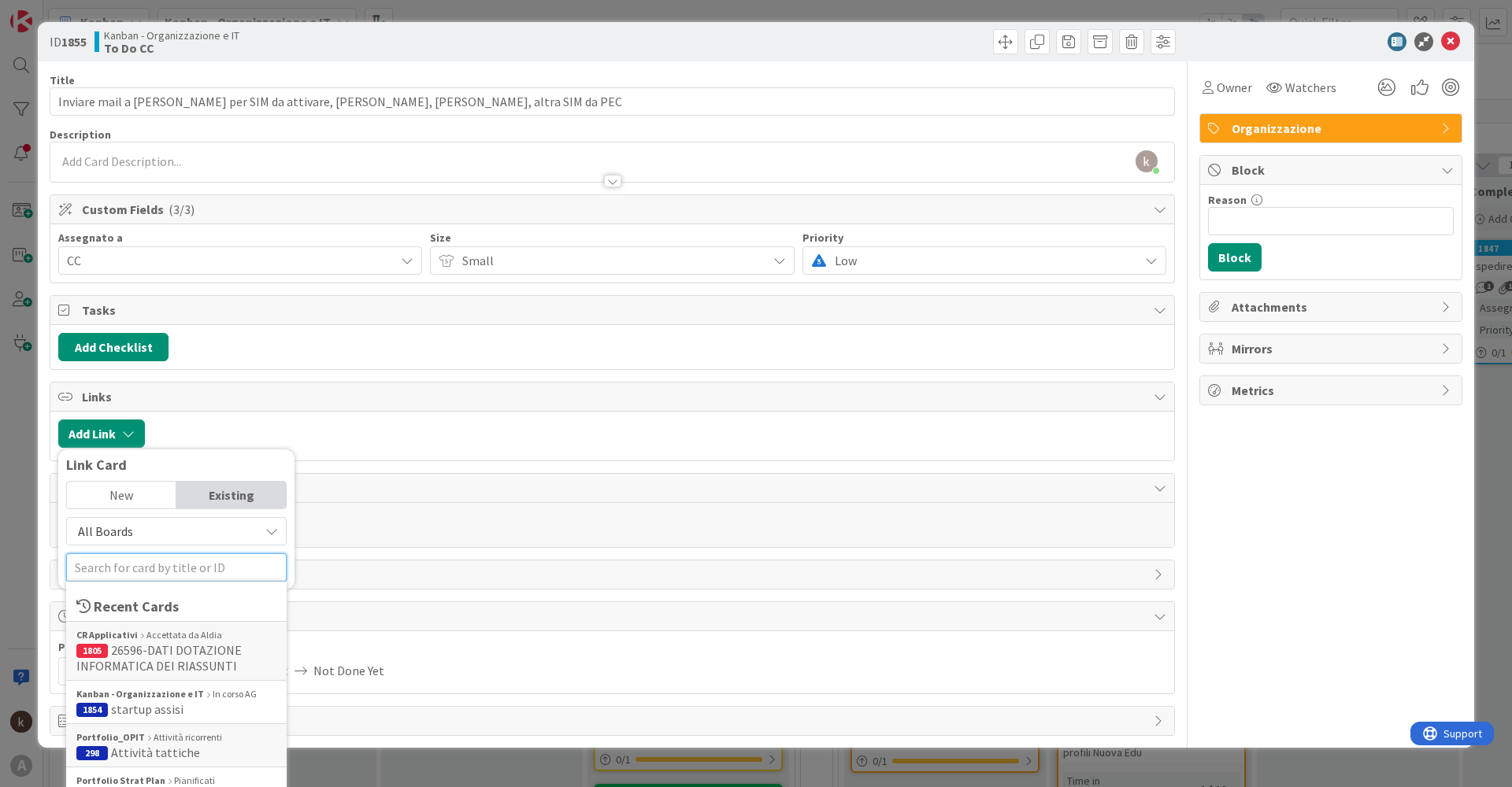
click at [145, 574] on input "text" at bounding box center [176, 567] width 220 height 28
click at [154, 746] on span "Attività tattiche" at bounding box center [155, 752] width 89 height 16
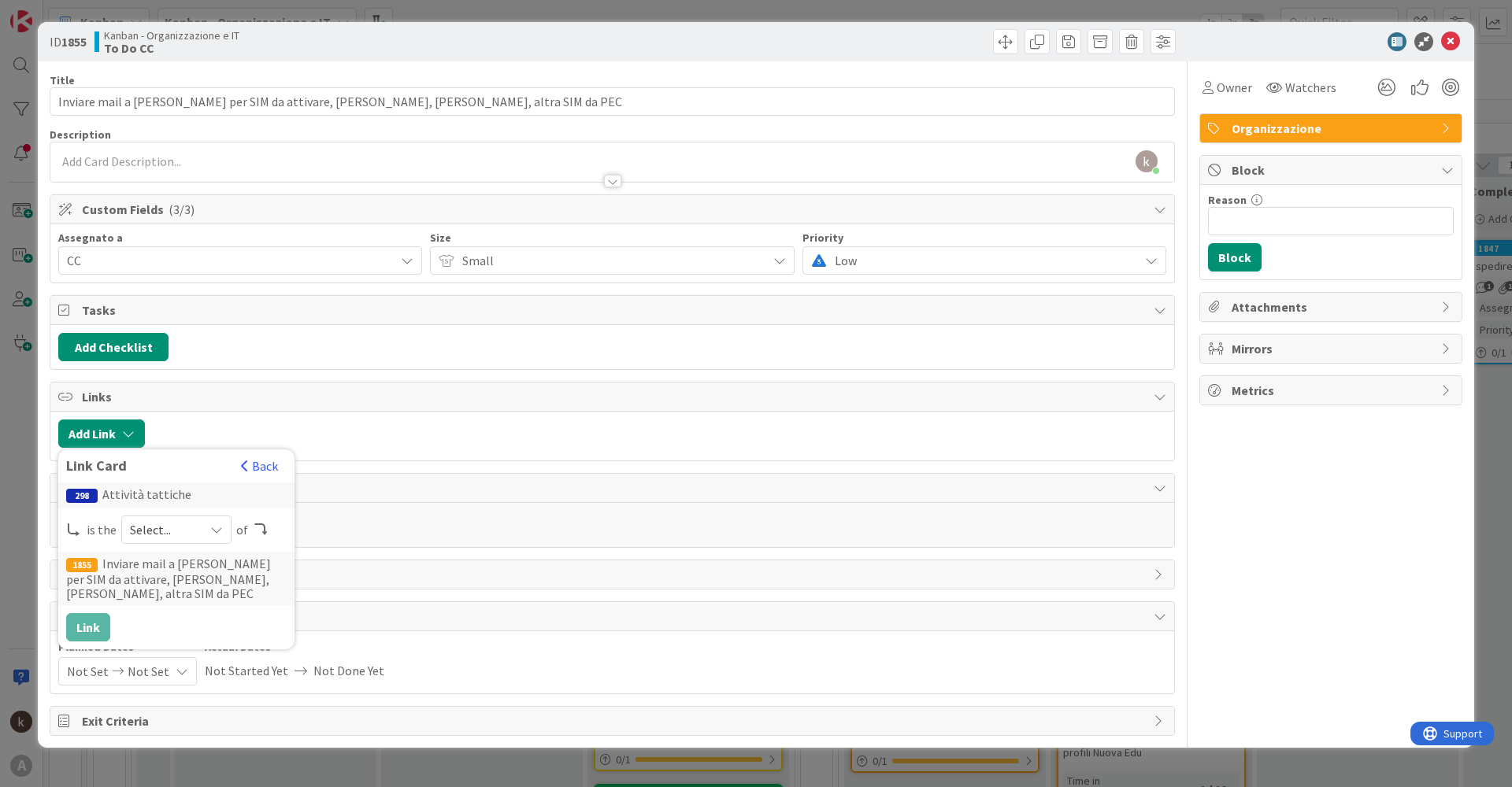
click at [160, 531] on span "Select..." at bounding box center [163, 530] width 66 height 22
click at [160, 561] on span at bounding box center [156, 566] width 12 height 12
click at [105, 623] on button "Link" at bounding box center [88, 627] width 44 height 28
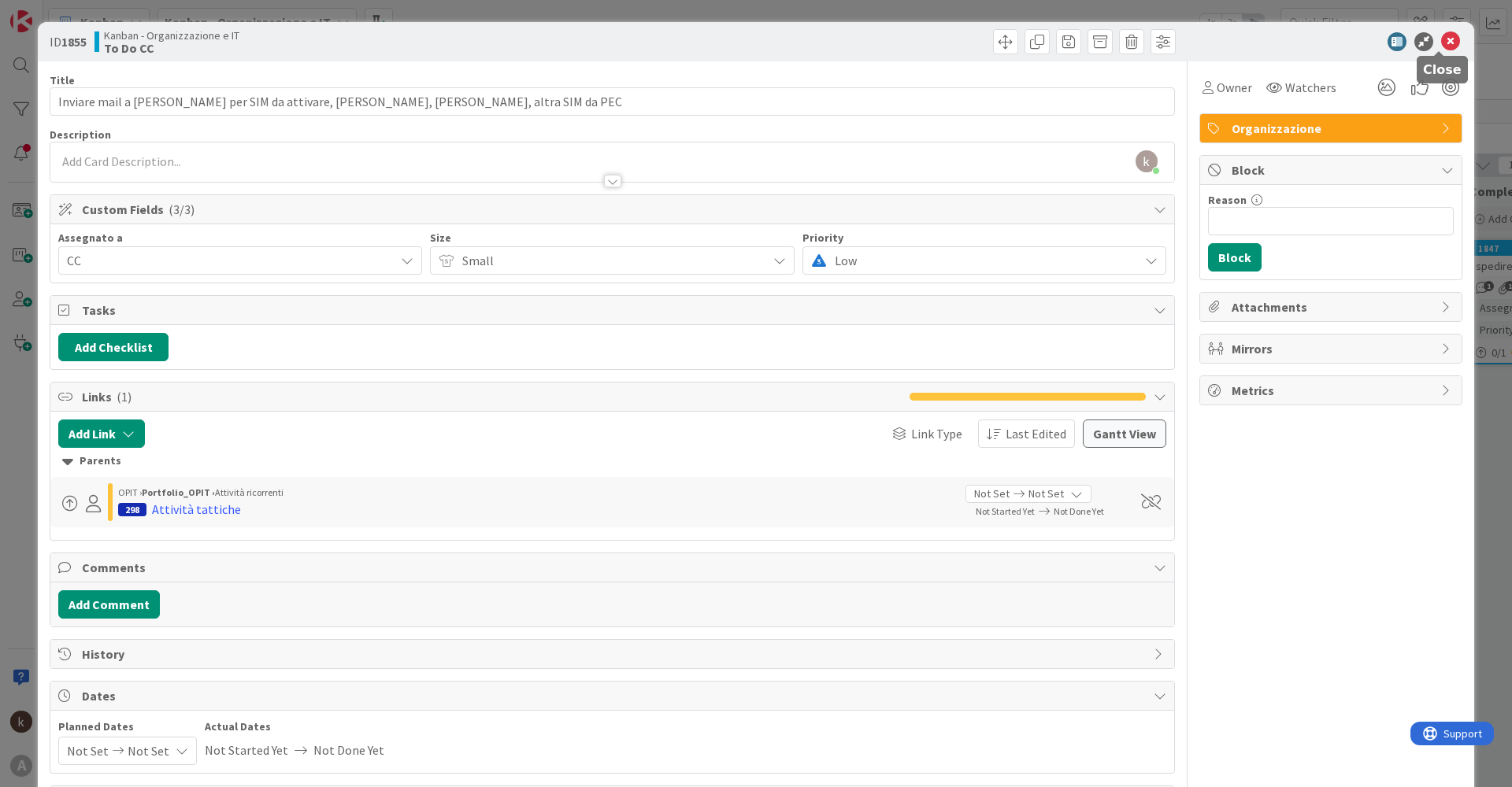
click at [1441, 48] on icon at bounding box center [1450, 41] width 19 height 19
